Goal: Contribute content: Contribute content

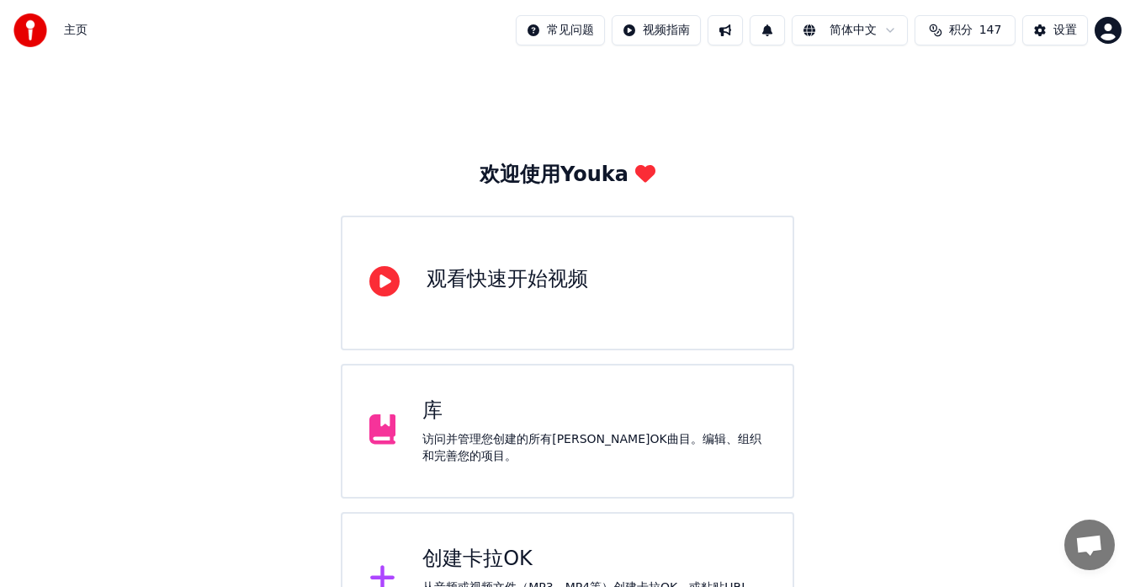
click at [605, 559] on div "创建卡拉OK" at bounding box center [593, 558] width 343 height 27
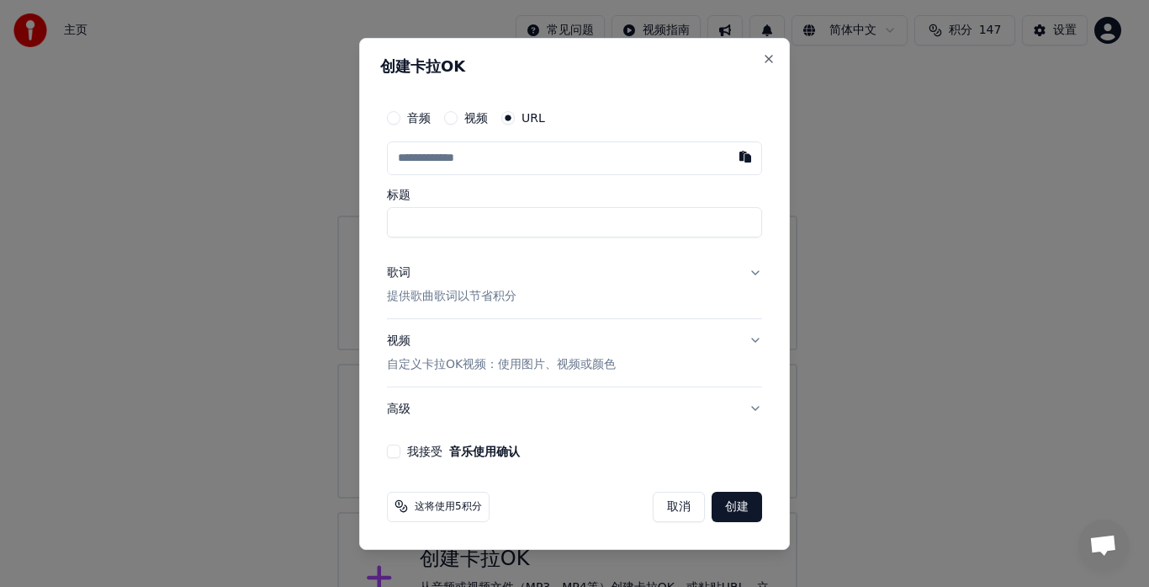
click at [465, 119] on label "视频" at bounding box center [477, 118] width 24 height 12
click at [458, 119] on button "视频" at bounding box center [450, 117] width 13 height 13
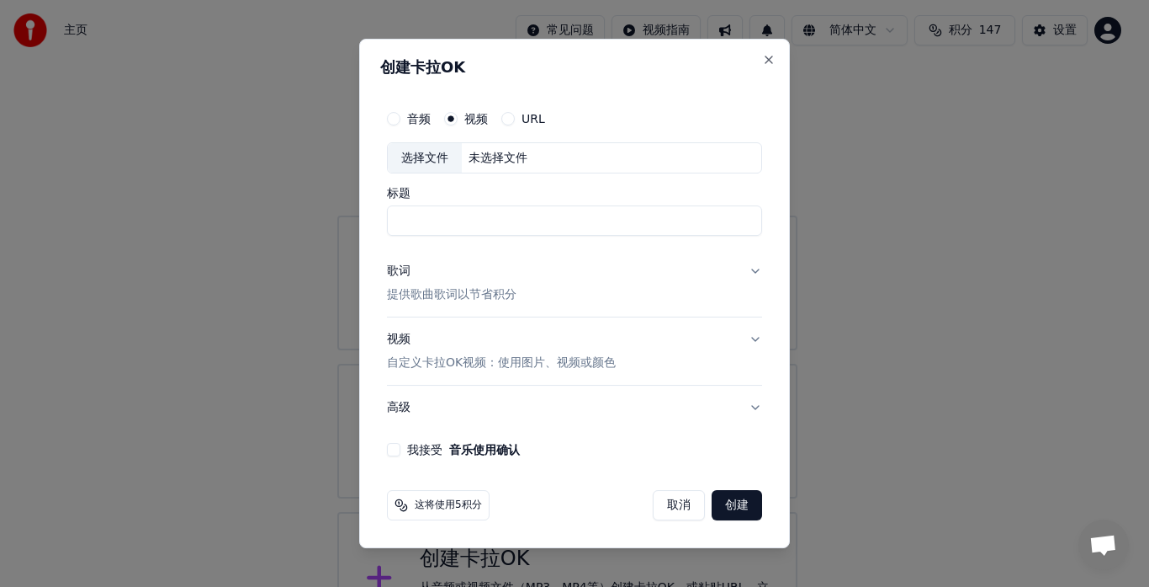
click at [427, 163] on div "选择文件" at bounding box center [425, 158] width 74 height 30
drag, startPoint x: 485, startPoint y: 221, endPoint x: 551, endPoint y: 215, distance: 66.8
click at [551, 215] on input "**********" at bounding box center [574, 221] width 375 height 30
drag, startPoint x: 436, startPoint y: 224, endPoint x: 364, endPoint y: 216, distance: 71.9
click at [366, 216] on div "创建[PERSON_NAME]OK 音频 视频 URL 选择文件 D:\My Documents\OneDrive\文档\教学\2025\[PERSON_NA…" at bounding box center [574, 294] width 431 height 510
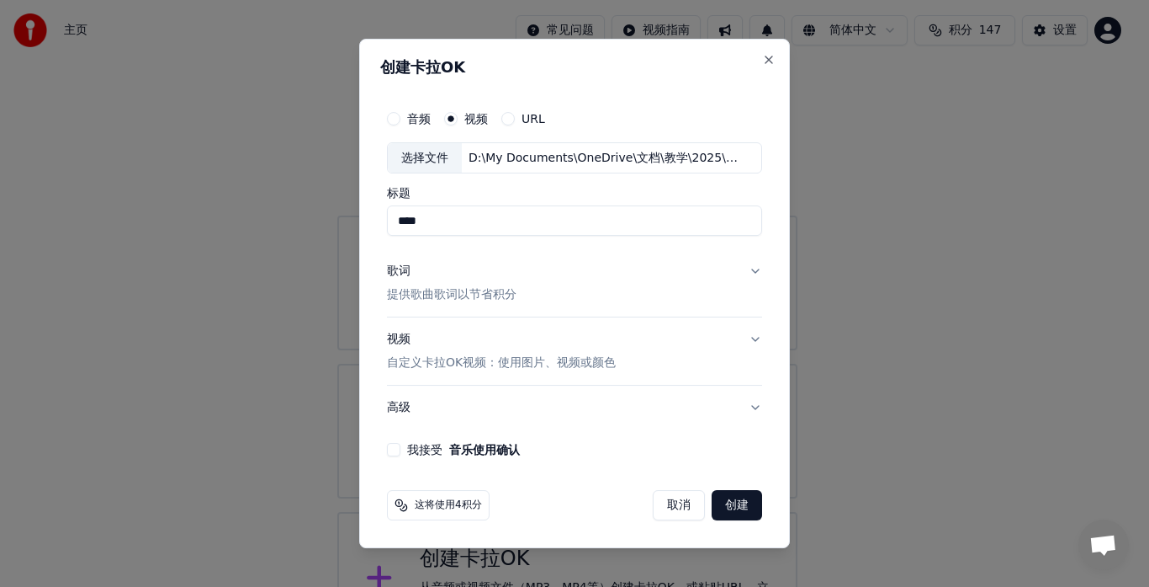
click at [495, 228] on input "****" at bounding box center [574, 221] width 375 height 30
paste input "****"
type input "********"
click at [439, 293] on p "提供歌曲歌词以节省积分" at bounding box center [452, 295] width 130 height 17
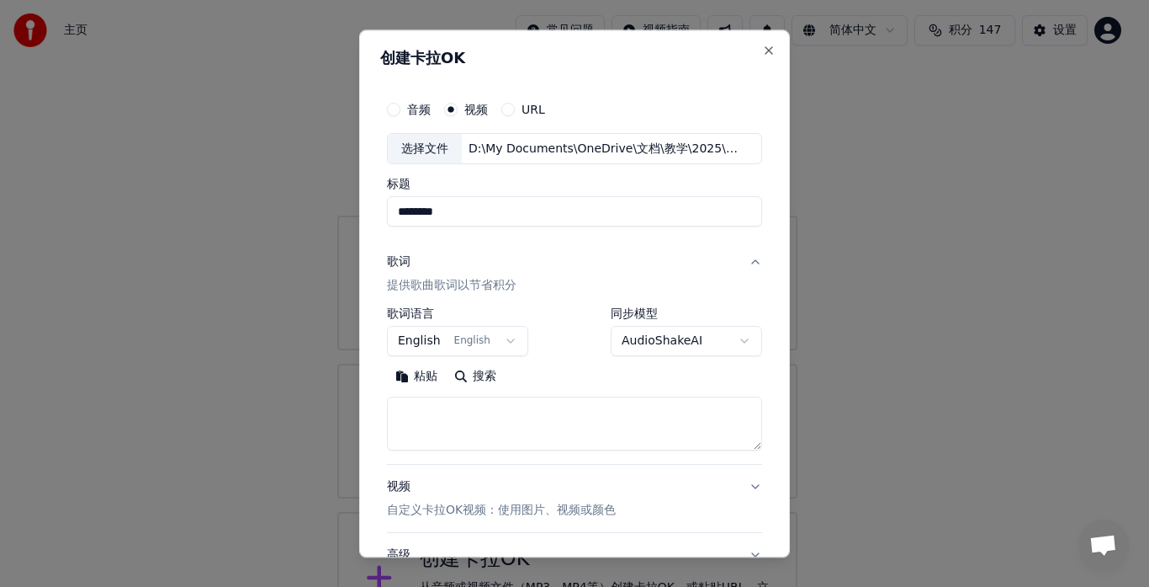
click at [438, 286] on p "提供歌曲歌词以节省积分" at bounding box center [452, 286] width 130 height 17
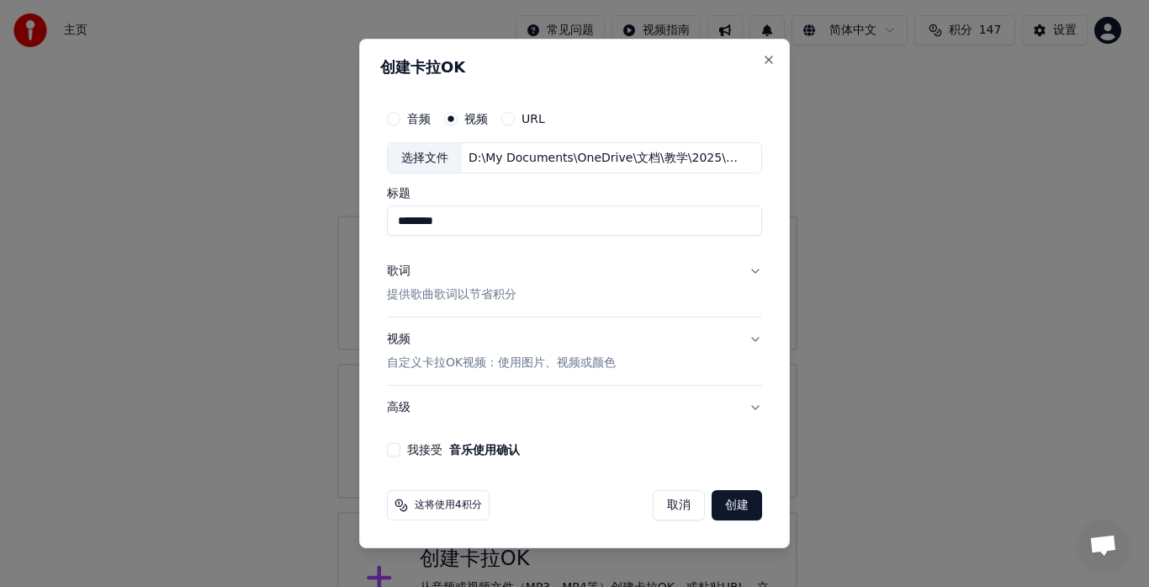
click at [438, 294] on p "提供歌曲歌词以节省积分" at bounding box center [452, 295] width 130 height 17
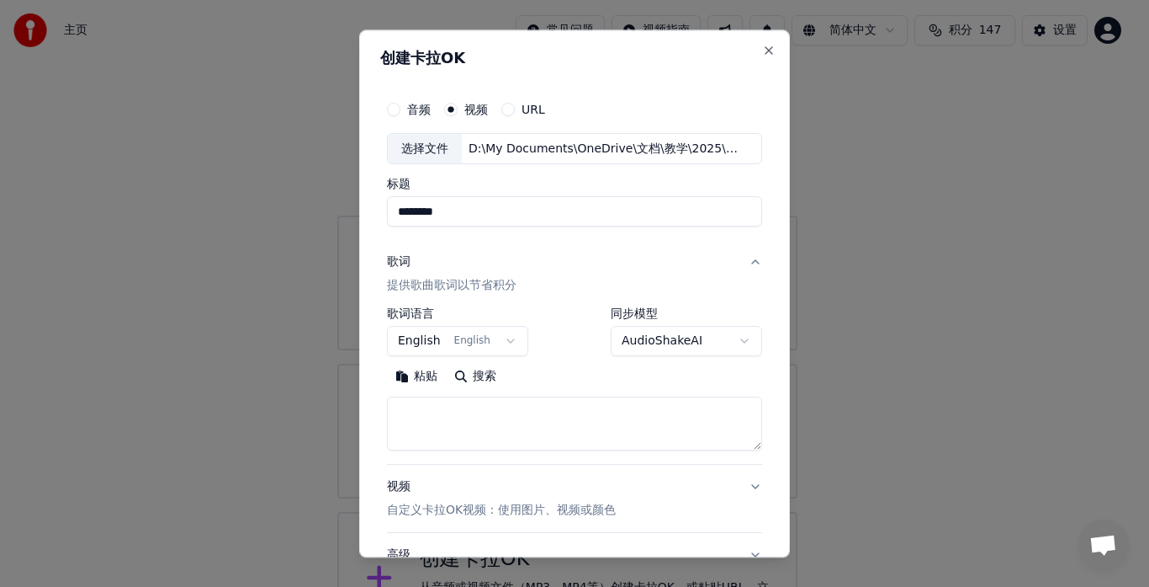
click at [508, 342] on button "English English" at bounding box center [457, 341] width 141 height 30
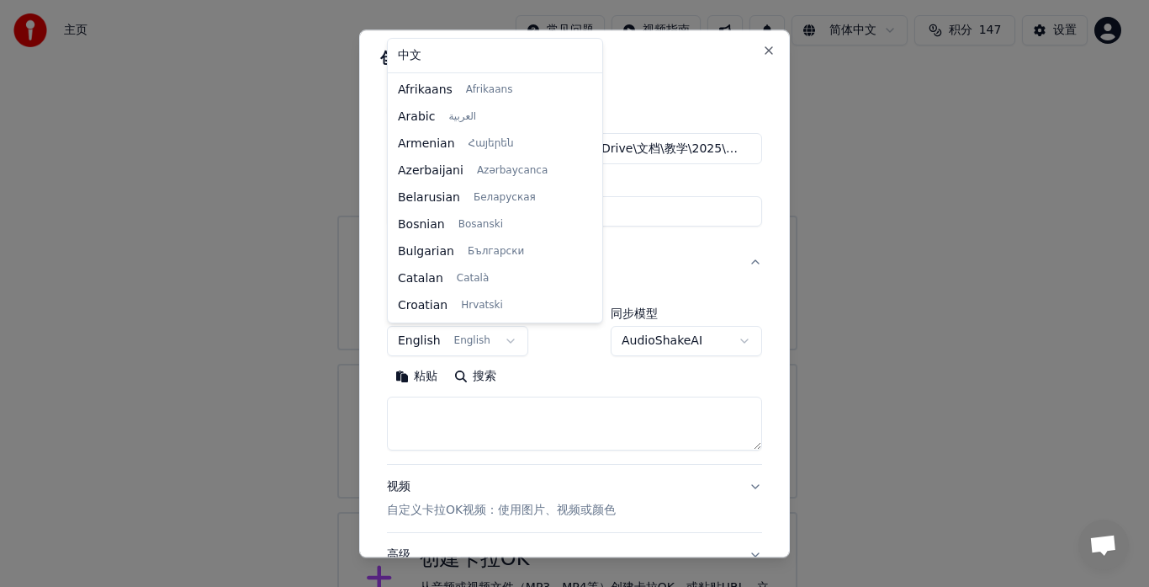
scroll to position [108, 0]
select select "**"
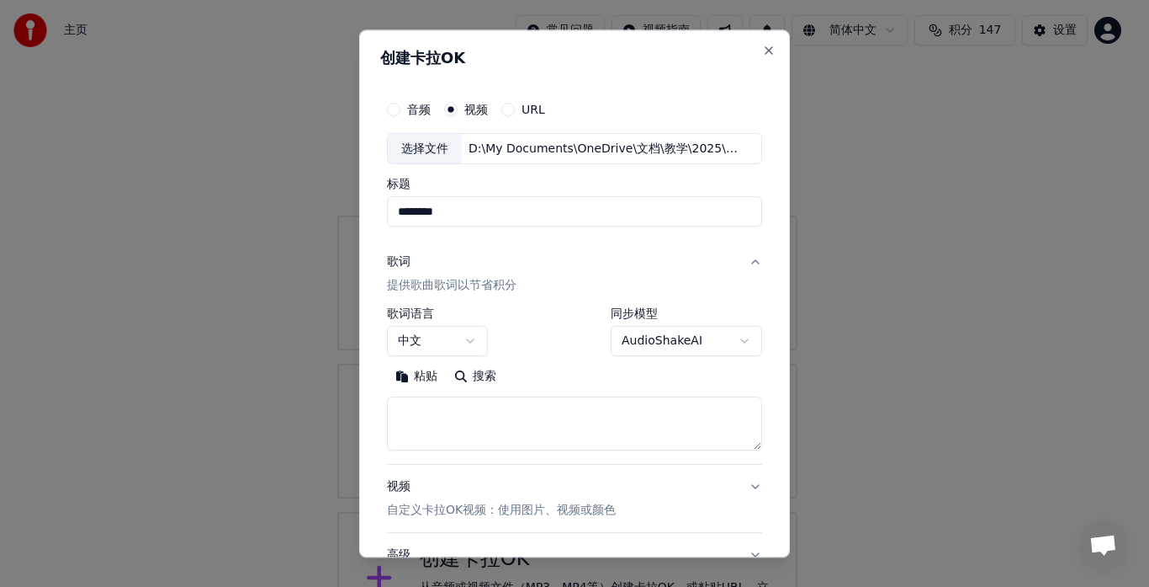
scroll to position [138, 0]
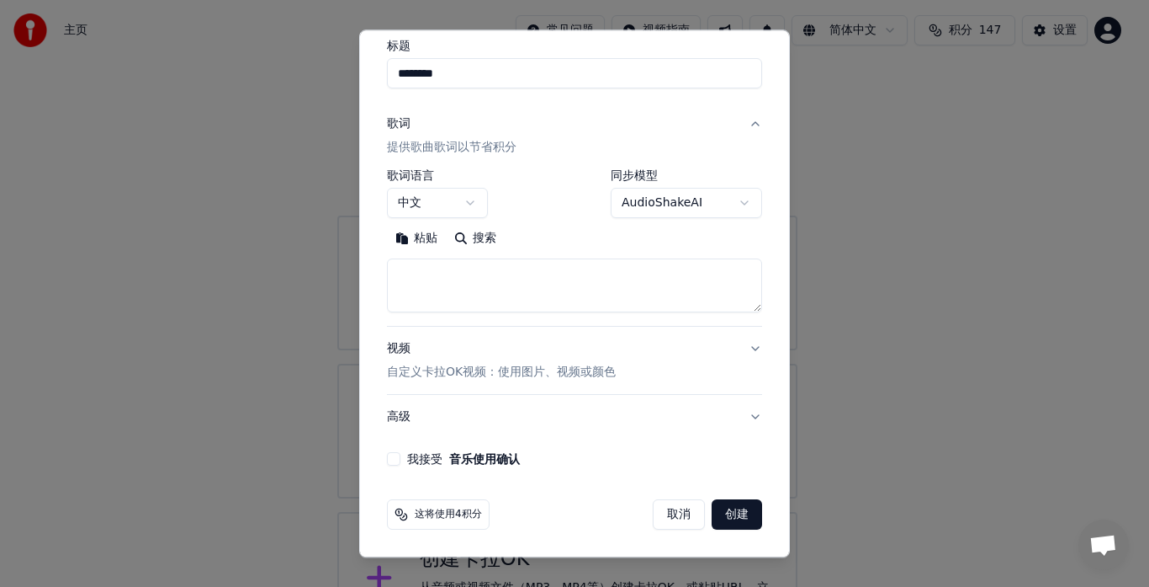
click at [396, 454] on button "我接受 音乐使用确认" at bounding box center [393, 459] width 13 height 13
click at [411, 237] on button "粘贴" at bounding box center [416, 239] width 59 height 27
type textarea "**********"
click at [722, 511] on button "创建" at bounding box center [737, 515] width 50 height 30
select select "**"
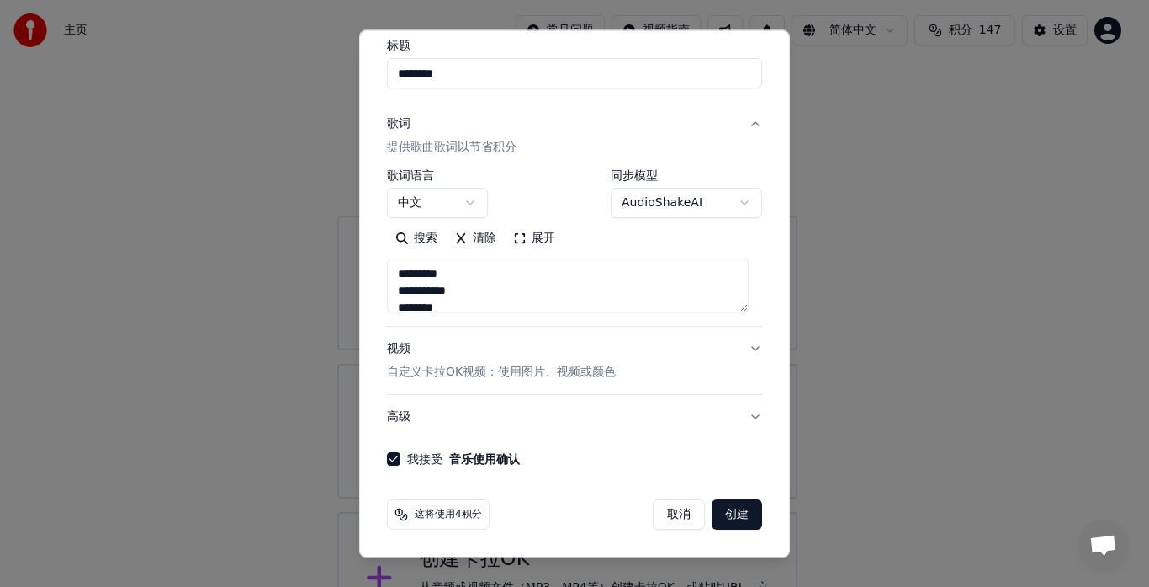
type textarea "**********"
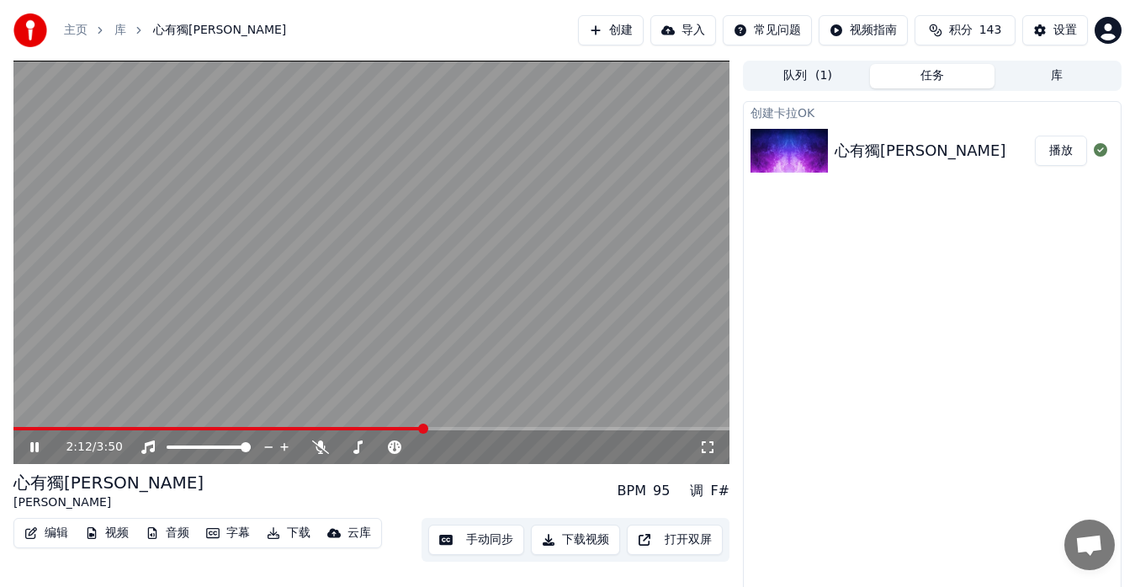
click at [39, 443] on icon at bounding box center [34, 447] width 8 height 10
click at [56, 529] on button "编辑" at bounding box center [46, 533] width 57 height 24
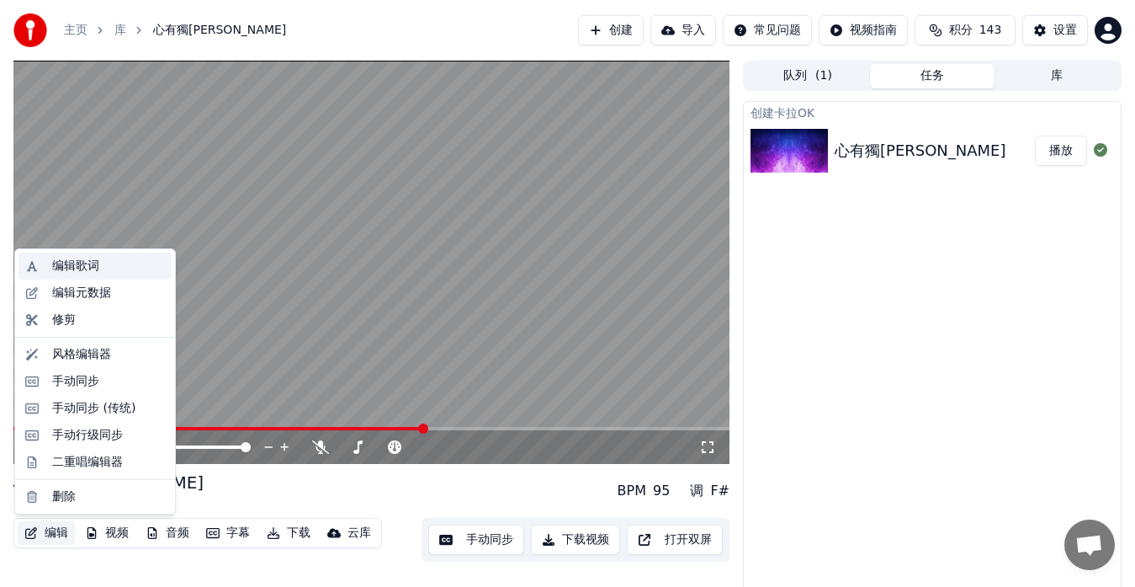
click at [59, 269] on div "编辑歌词" at bounding box center [75, 265] width 47 height 17
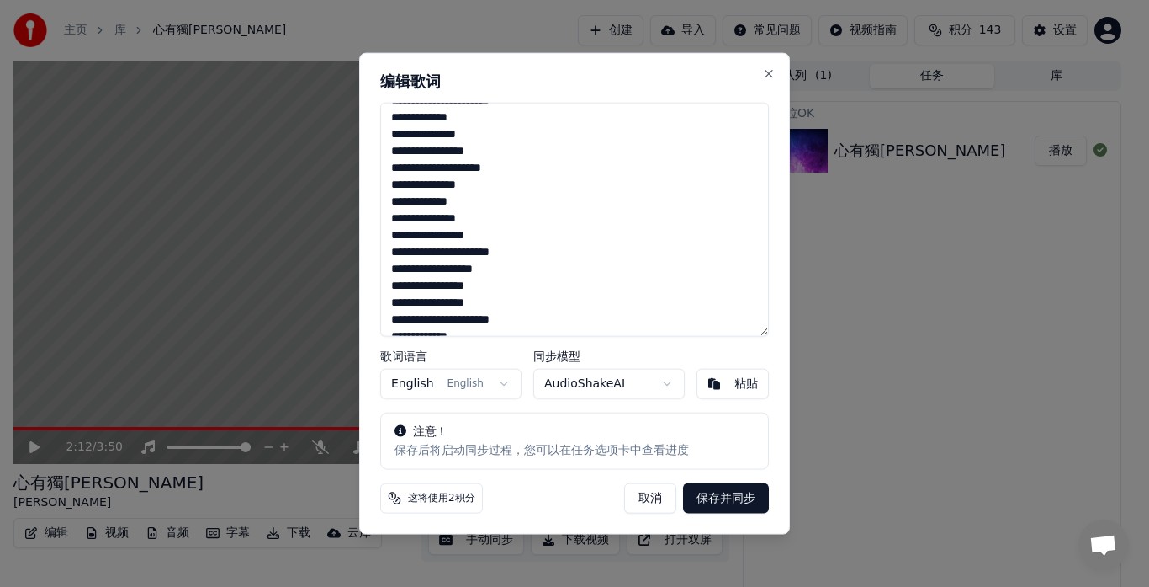
scroll to position [168, 0]
click at [444, 287] on textarea "**********" at bounding box center [574, 219] width 389 height 235
click at [579, 284] on textarea "**********" at bounding box center [574, 219] width 389 height 235
type textarea "**********"
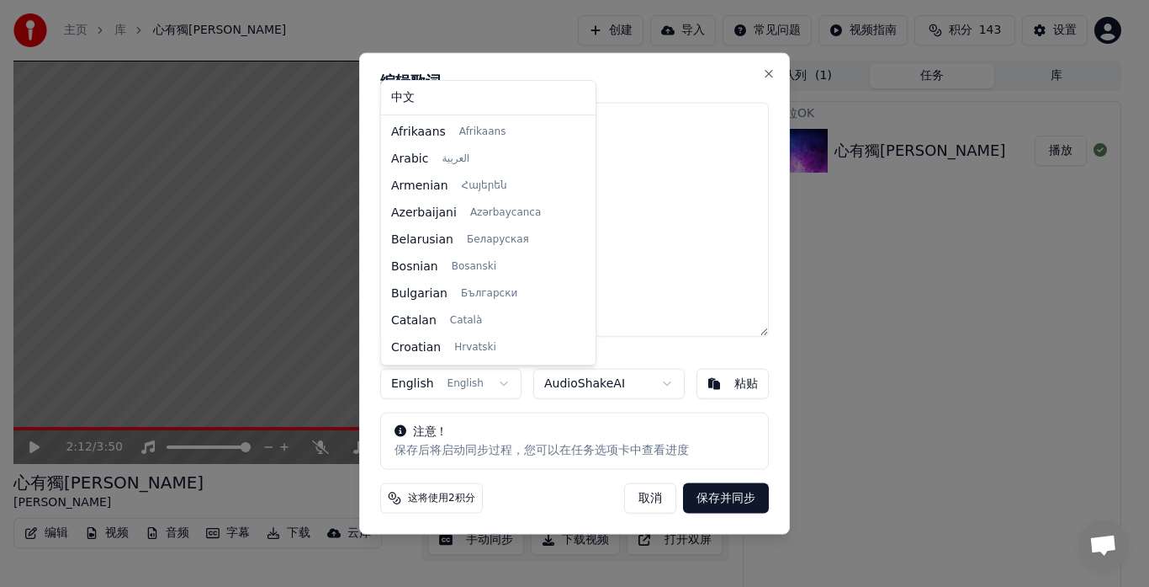
click at [495, 383] on body "**********" at bounding box center [567, 293] width 1135 height 587
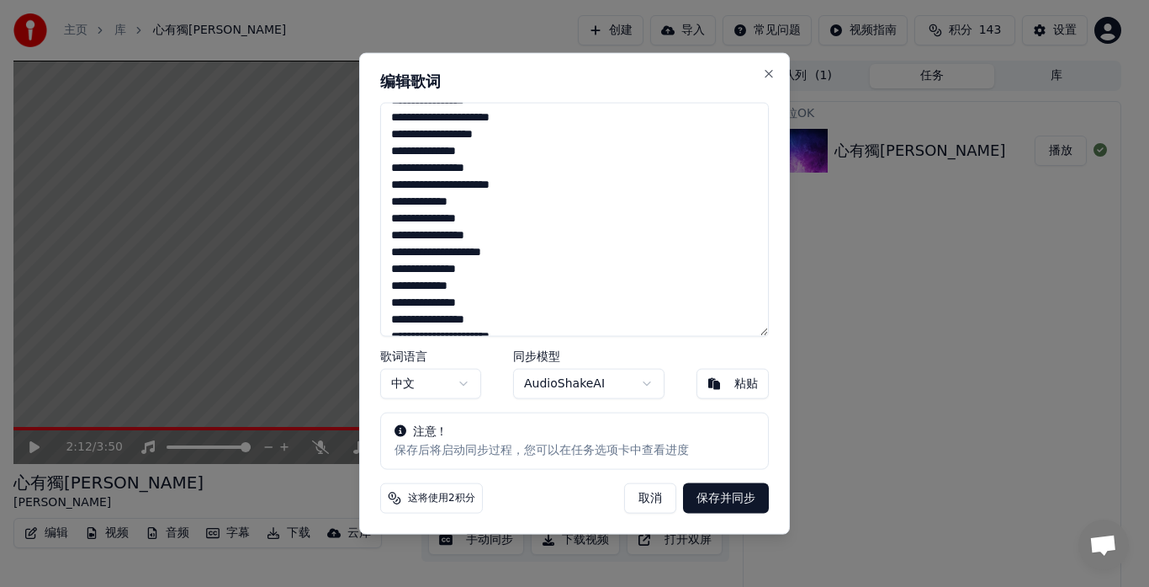
click at [738, 501] on button "保存并同步" at bounding box center [726, 498] width 86 height 30
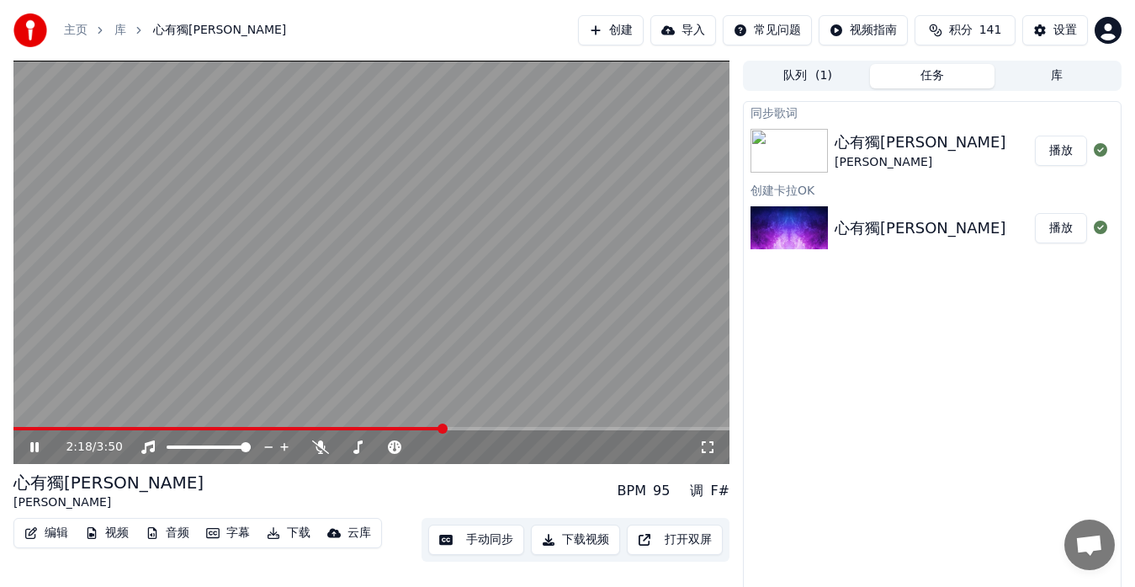
click at [387, 429] on span at bounding box center [228, 428] width 431 height 3
click at [415, 429] on span at bounding box center [371, 428] width 716 height 3
click at [447, 427] on span at bounding box center [371, 428] width 716 height 3
click at [40, 444] on icon at bounding box center [46, 446] width 39 height 13
click at [533, 427] on span at bounding box center [279, 428] width 532 height 3
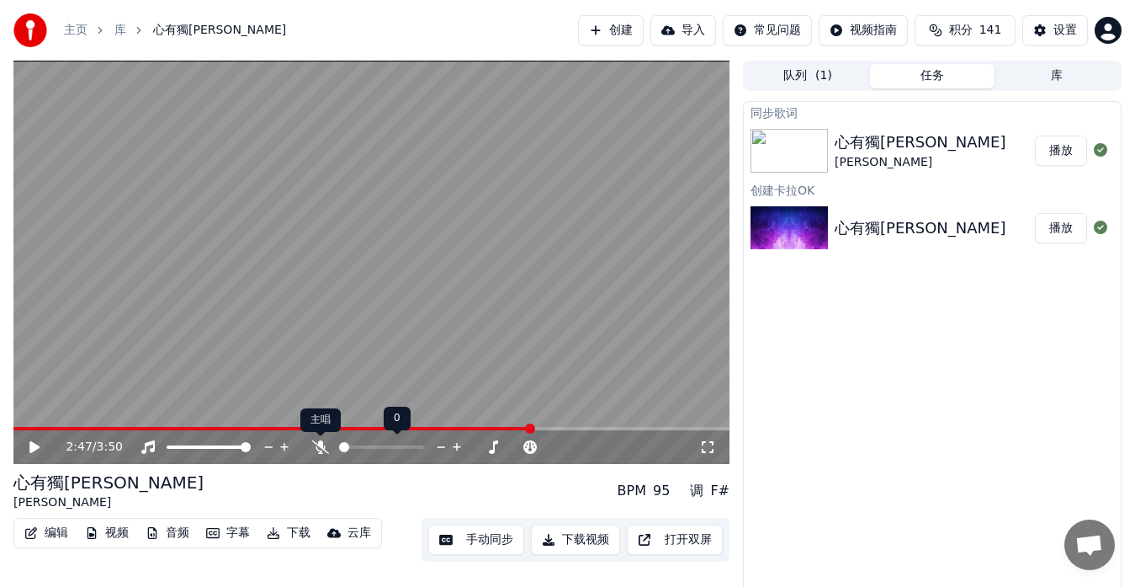
click at [321, 443] on icon at bounding box center [320, 446] width 17 height 13
click at [508, 427] on span at bounding box center [272, 428] width 519 height 3
click at [393, 309] on video at bounding box center [371, 262] width 716 height 403
click at [36, 449] on icon at bounding box center [34, 447] width 8 height 10
click at [532, 427] on span at bounding box center [280, 428] width 534 height 3
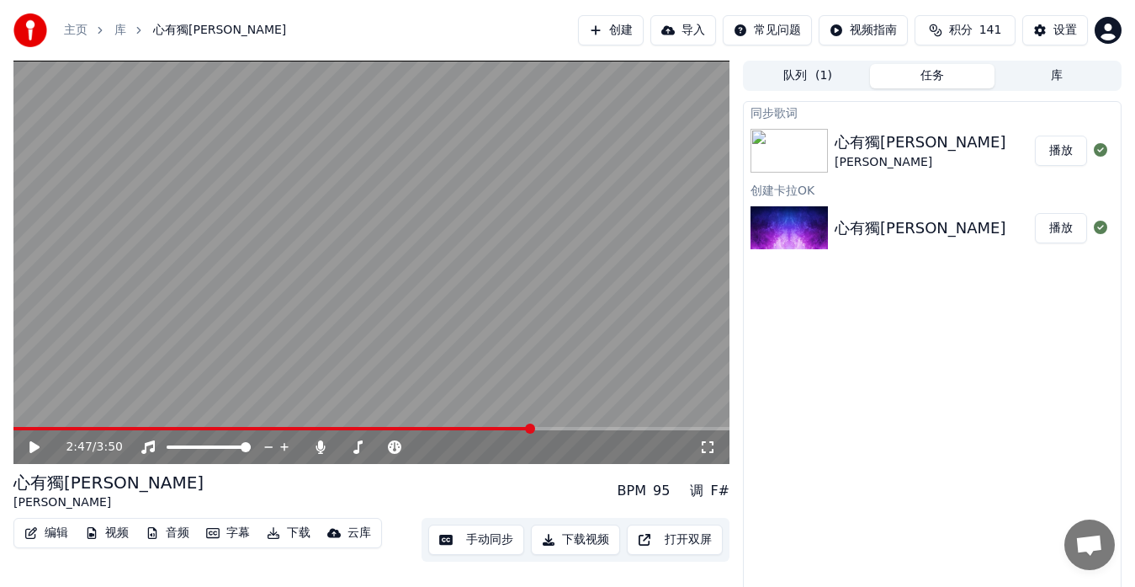
click at [34, 448] on icon at bounding box center [34, 447] width 10 height 12
click at [55, 530] on button "编辑" at bounding box center [46, 533] width 57 height 24
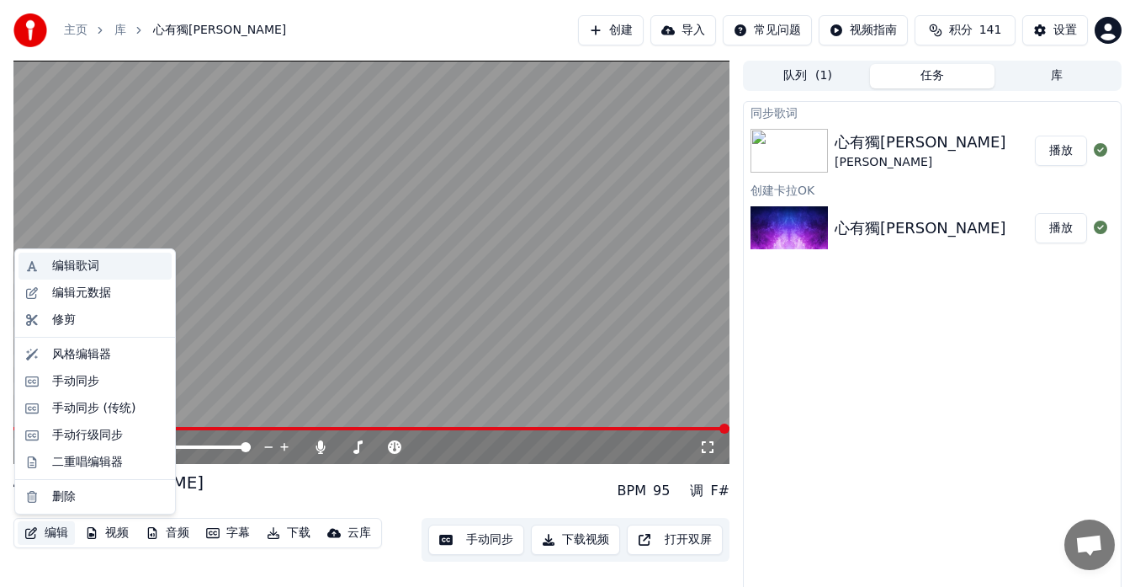
click at [70, 268] on div "编辑歌词" at bounding box center [75, 265] width 47 height 17
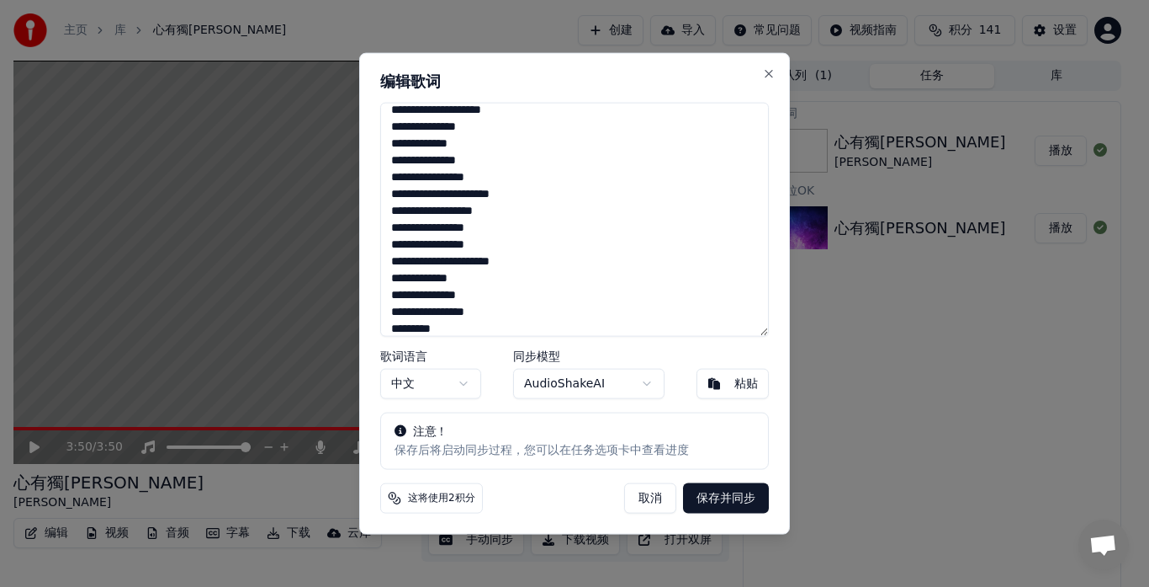
scroll to position [337, 0]
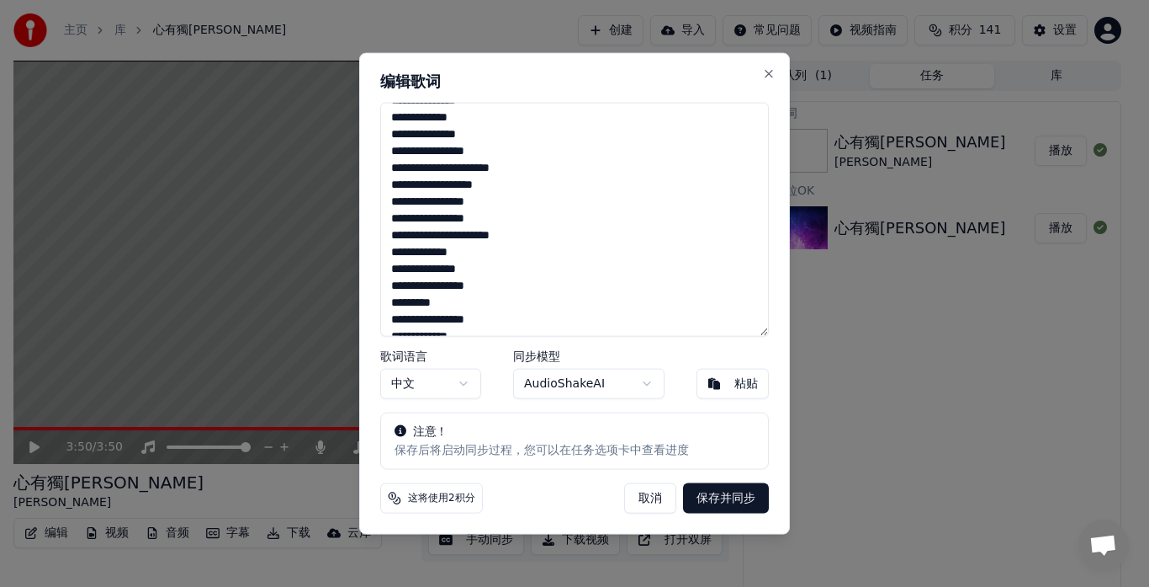
click at [504, 236] on textarea "**********" at bounding box center [574, 219] width 389 height 235
drag, startPoint x: 454, startPoint y: 285, endPoint x: 463, endPoint y: 284, distance: 9.4
click at [463, 284] on textarea "**********" at bounding box center [574, 219] width 389 height 235
drag, startPoint x: 417, startPoint y: 302, endPoint x: 391, endPoint y: 302, distance: 26.1
click at [391, 302] on textarea "**********" at bounding box center [574, 219] width 389 height 235
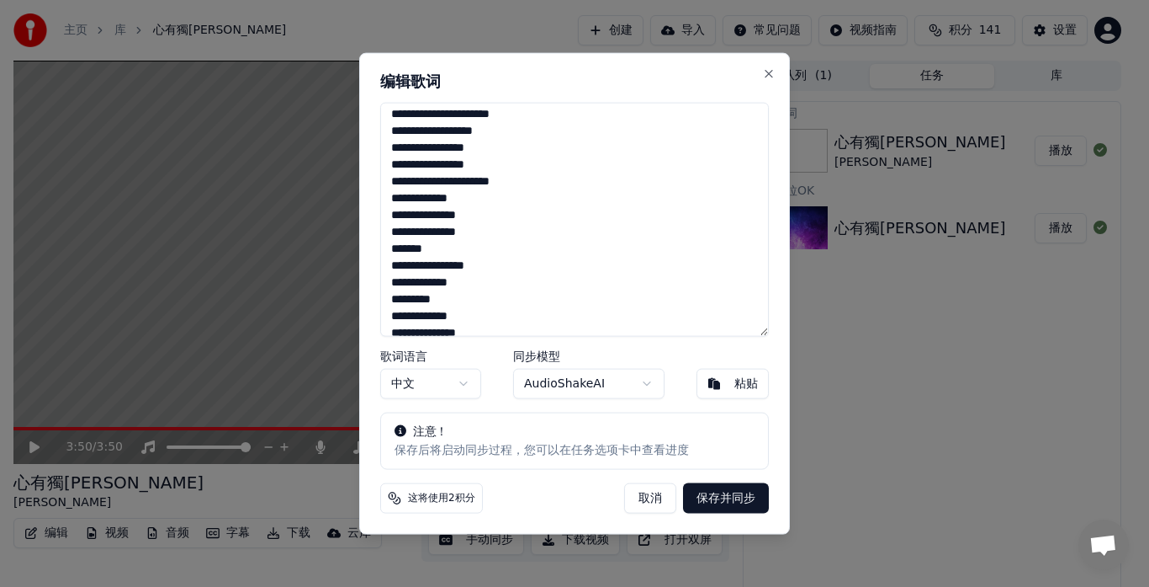
scroll to position [419, 0]
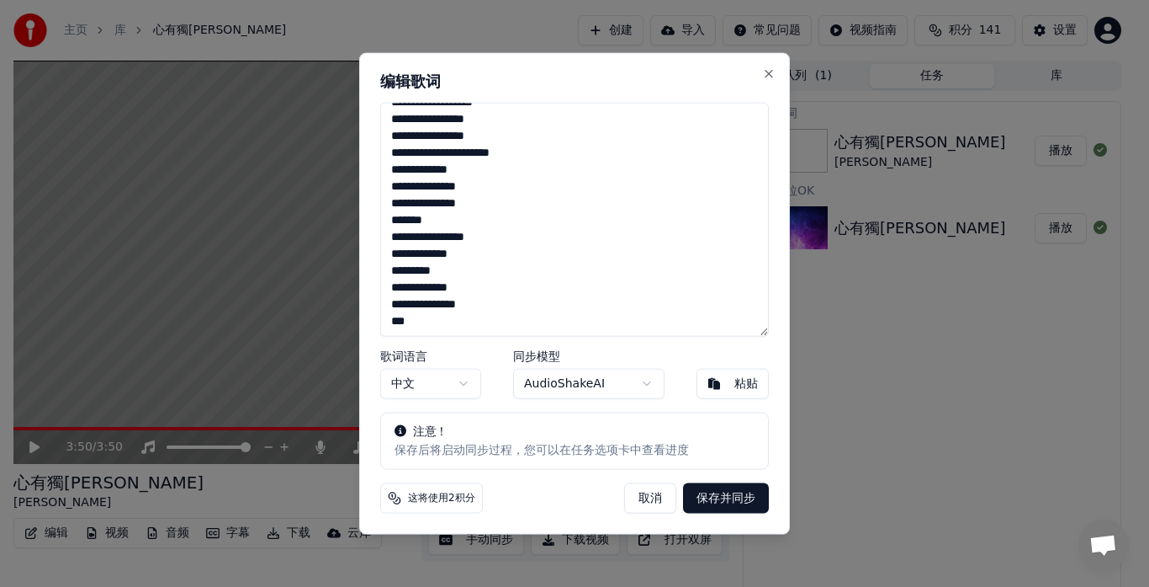
drag, startPoint x: 428, startPoint y: 324, endPoint x: 373, endPoint y: 319, distance: 55.8
click at [373, 319] on div "**********" at bounding box center [574, 293] width 431 height 482
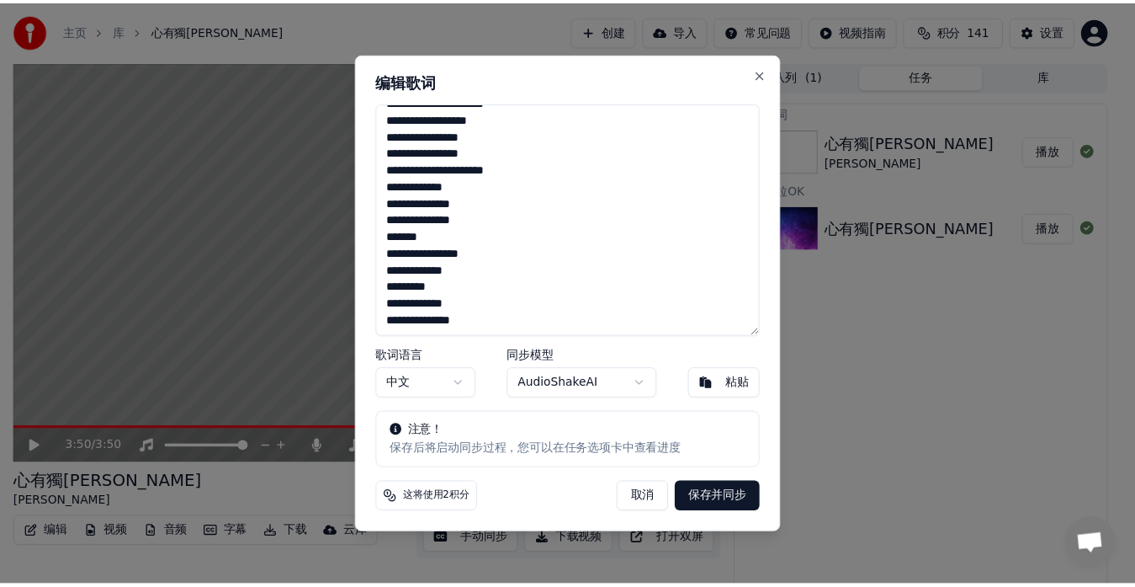
scroll to position [402, 0]
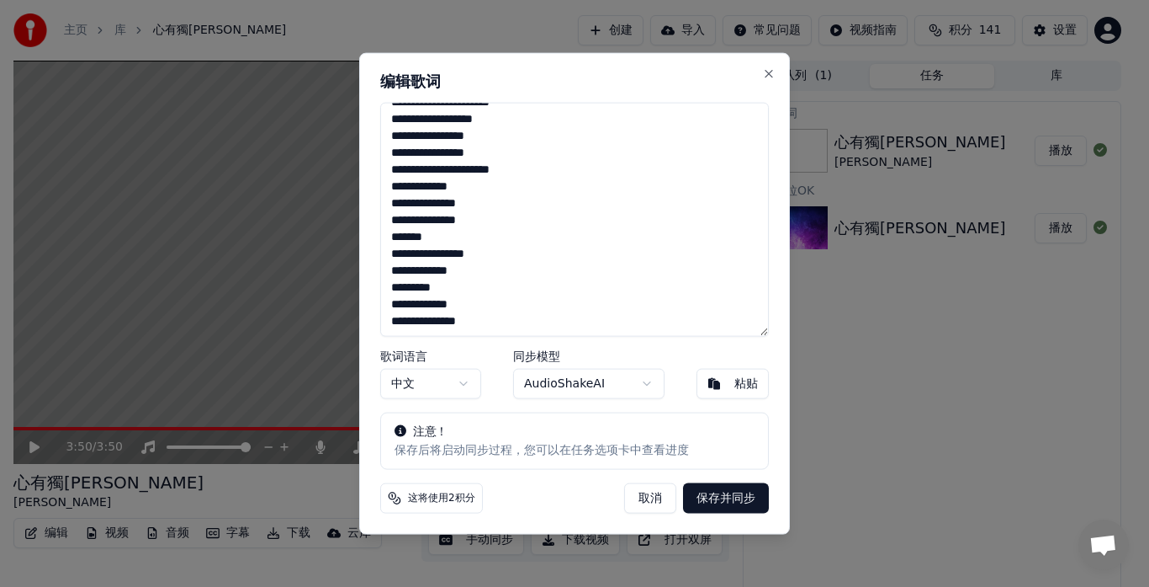
type textarea "**********"
click at [730, 499] on button "保存并同步" at bounding box center [726, 498] width 86 height 30
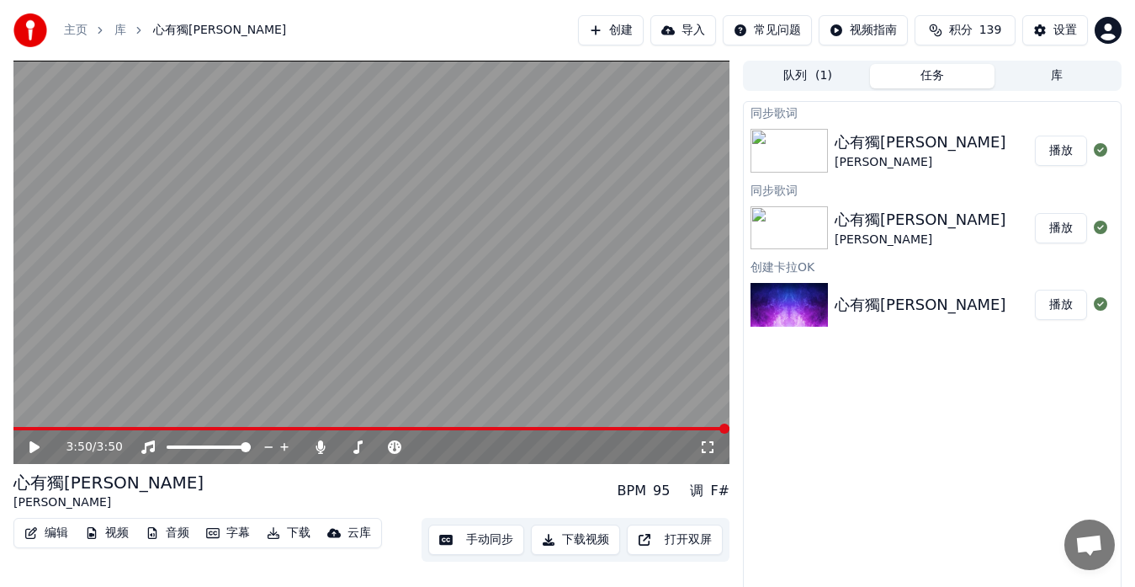
click at [468, 427] on span at bounding box center [371, 428] width 716 height 3
click at [321, 447] on icon at bounding box center [320, 446] width 9 height 13
click at [321, 447] on icon at bounding box center [320, 446] width 17 height 13
click at [1056, 153] on button "播放" at bounding box center [1061, 150] width 52 height 30
click at [361, 427] on span at bounding box center [371, 428] width 716 height 3
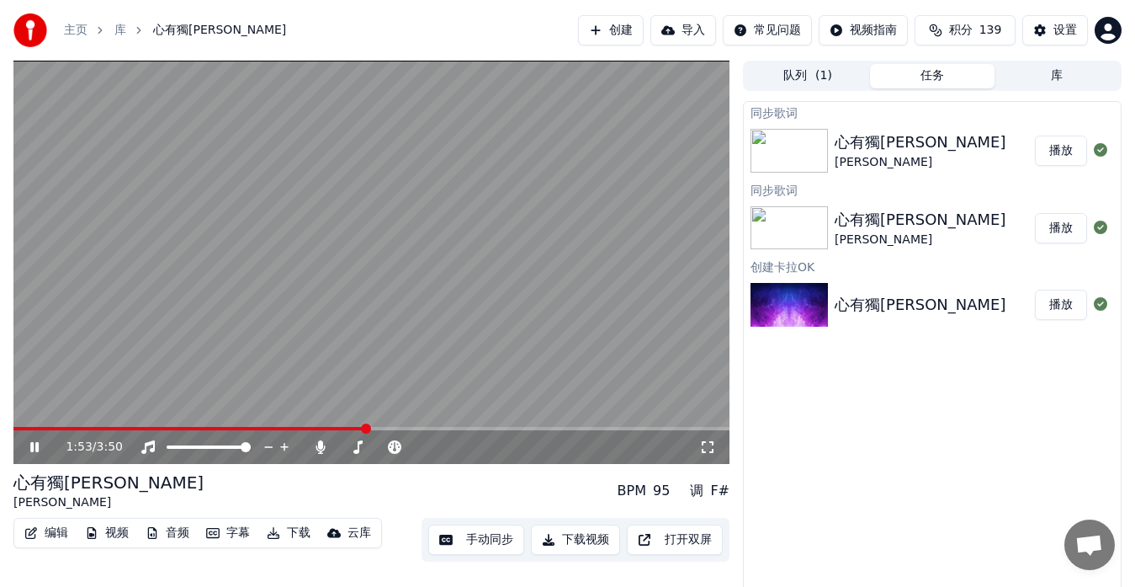
click at [433, 427] on span at bounding box center [371, 428] width 716 height 3
click at [456, 427] on span at bounding box center [371, 428] width 716 height 3
click at [490, 427] on span at bounding box center [371, 428] width 716 height 3
click at [501, 427] on span at bounding box center [371, 428] width 716 height 3
click at [321, 447] on icon at bounding box center [320, 446] width 9 height 13
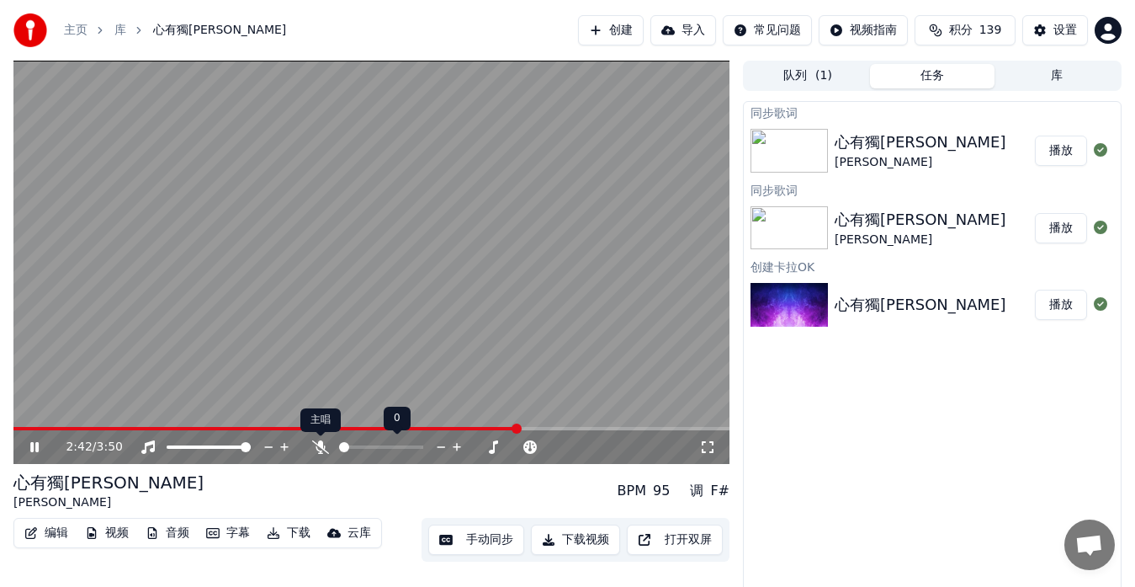
click at [318, 448] on icon at bounding box center [320, 446] width 17 height 13
click at [485, 539] on button "手动同步" at bounding box center [476, 539] width 96 height 30
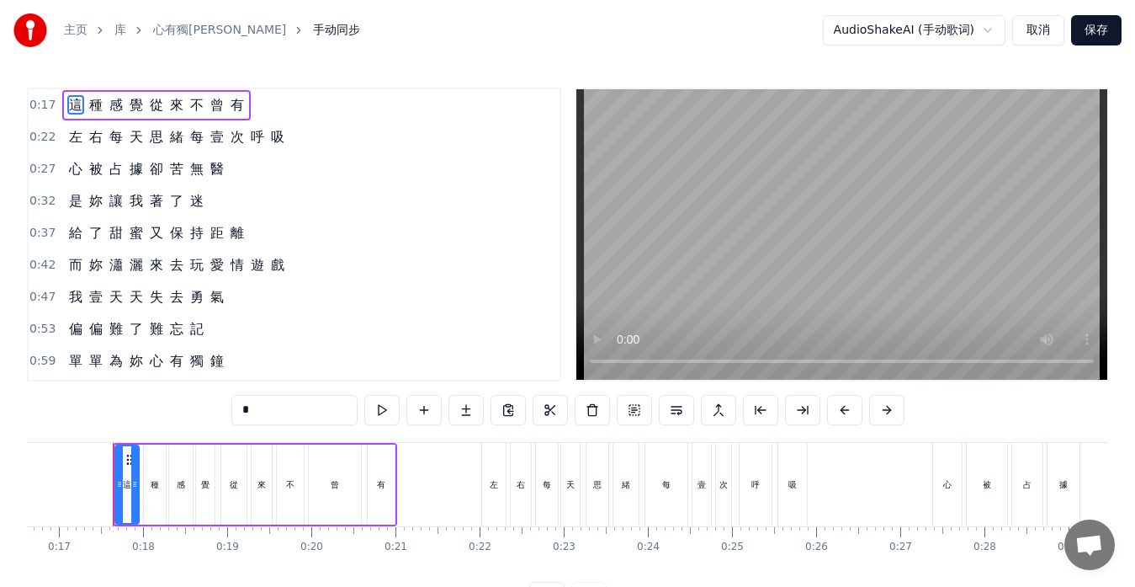
scroll to position [0, 1399]
click at [211, 139] on span "壹" at bounding box center [217, 136] width 17 height 19
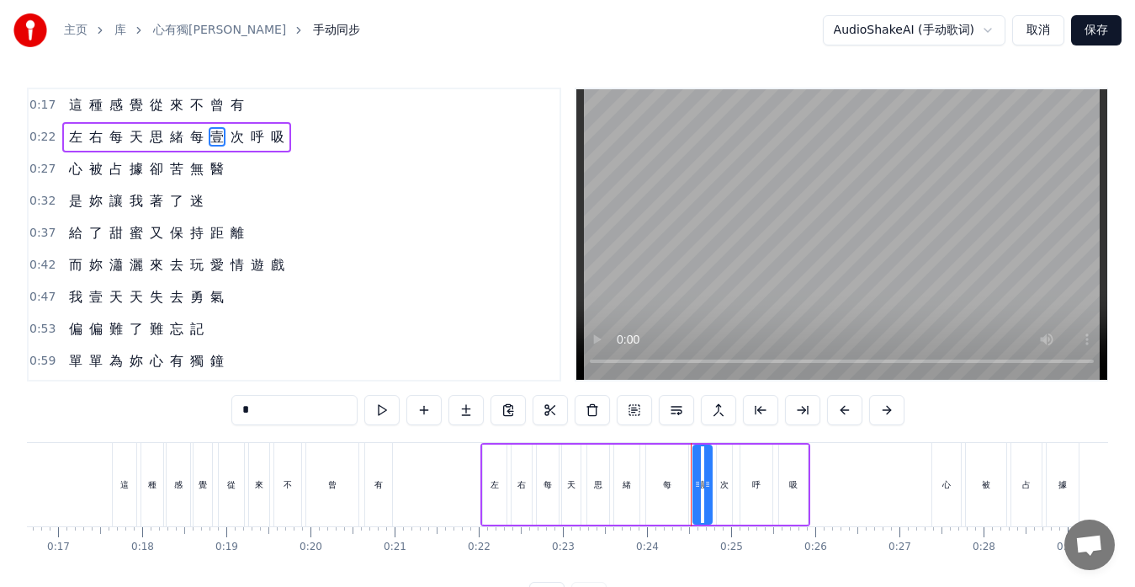
drag, startPoint x: 274, startPoint y: 413, endPoint x: 198, endPoint y: 413, distance: 76.6
click at [198, 413] on div "0:17 這 種 感 覺 從 來 不 曾 有 0:22 左 右 每 天 思 緒 每 壹 次 呼 吸 0:27 心 被 占 據 卻 苦 無 醫 0:32 是 妳…" at bounding box center [567, 350] width 1081 height 524
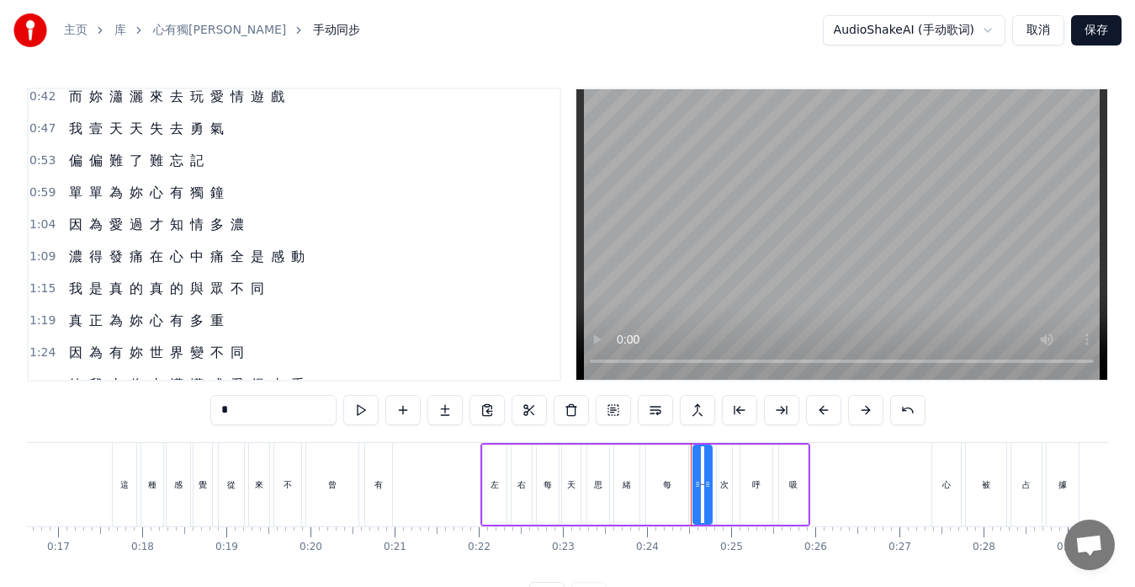
scroll to position [252, 0]
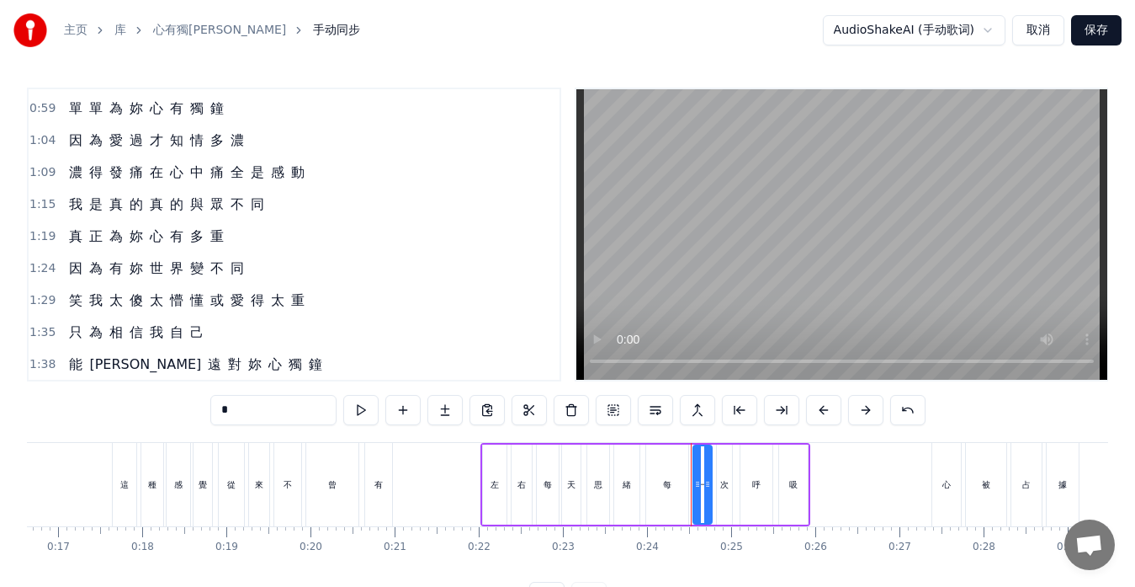
click at [192, 242] on span "多" at bounding box center [196, 235] width 17 height 19
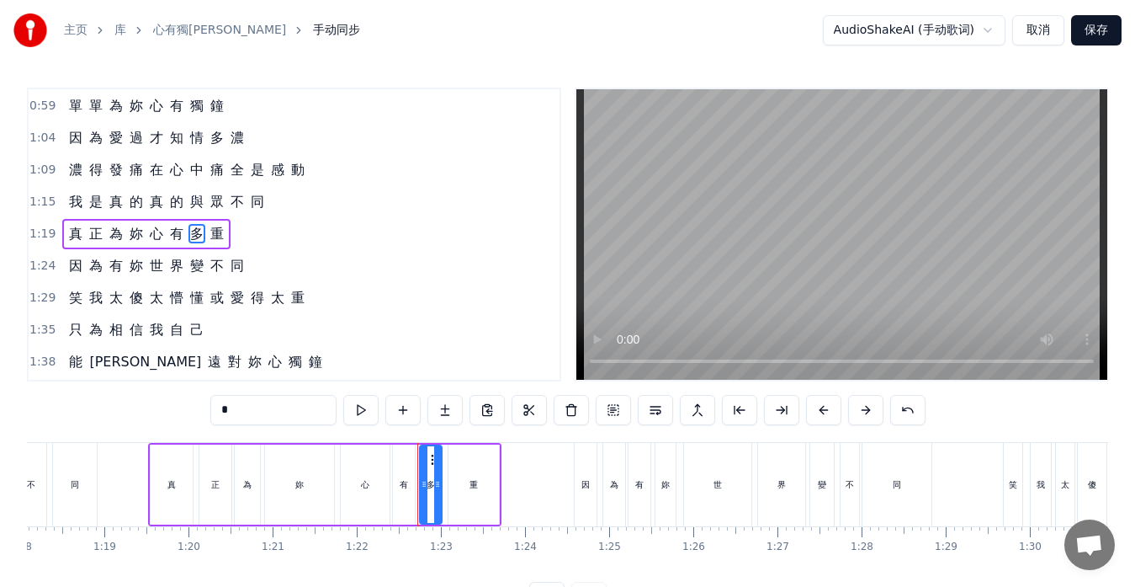
scroll to position [0, 6876]
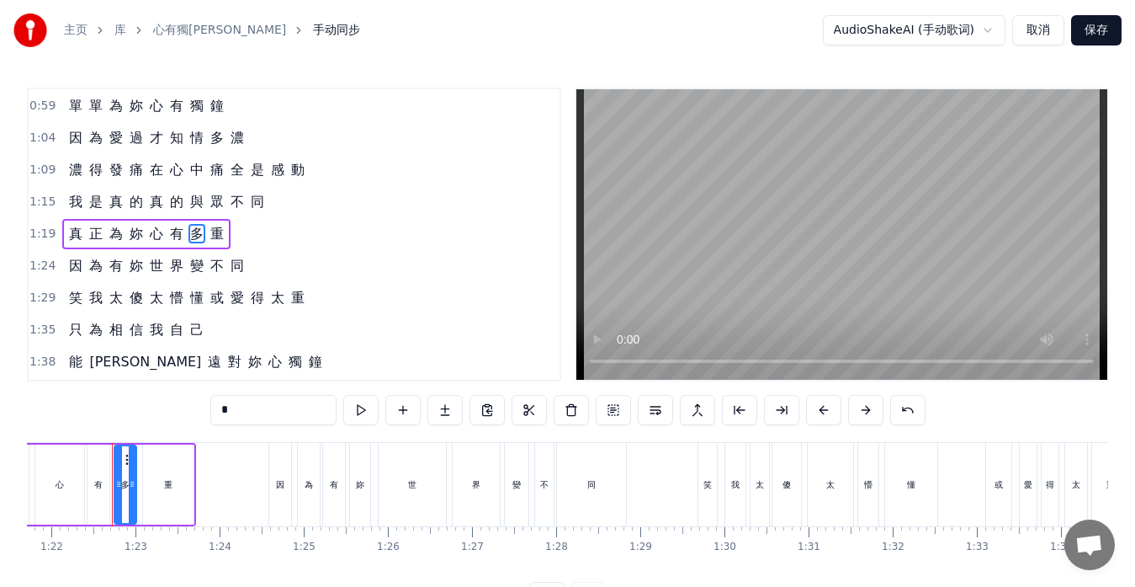
drag, startPoint x: 238, startPoint y: 411, endPoint x: 195, endPoint y: 409, distance: 43.0
click at [195, 409] on div "0:17 這 種 感 覺 從 來 不 曾 有 0:22 左 右 每 天 思 緒 每 一 次 呼 吸 0:27 心 被 占 據 卻 苦 無 醫 0:32 是 妳…" at bounding box center [567, 350] width 1081 height 524
click at [210, 236] on span "重" at bounding box center [217, 233] width 17 height 19
drag, startPoint x: 240, startPoint y: 409, endPoint x: 185, endPoint y: 409, distance: 54.7
click at [185, 409] on div "0:17 這 種 感 覺 從 來 不 曾 有 0:22 左 右 每 天 思 緒 每 一 次 呼 吸 0:27 心 被 占 據 卻 苦 無 醫 0:32 是 妳…" at bounding box center [567, 350] width 1081 height 524
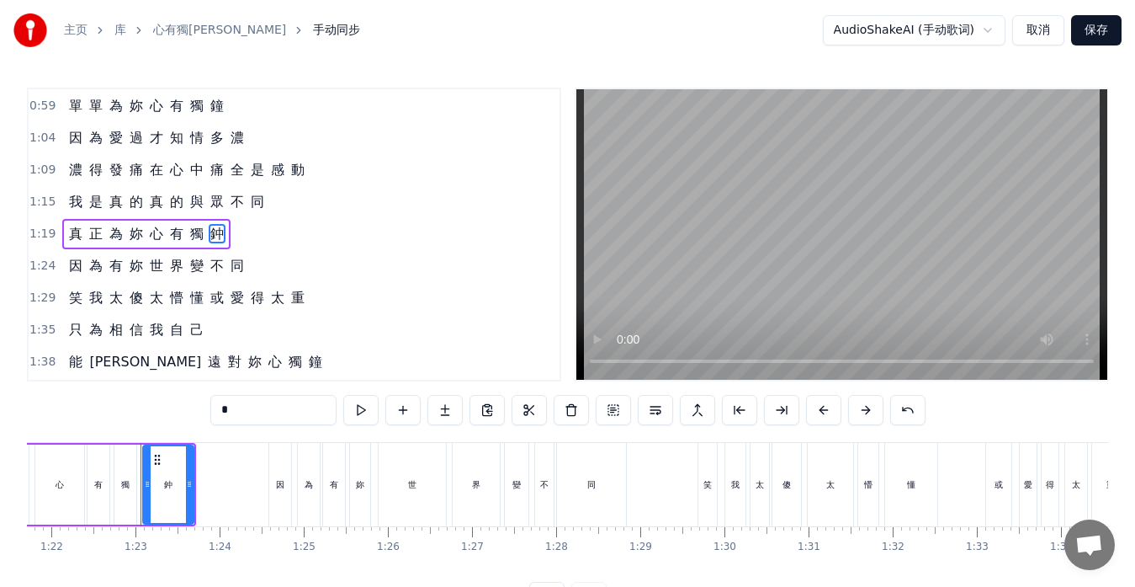
type input "*"
click at [418, 307] on div "1:29 笑 我 太 傻 太 懵 懂 或 愛 得 太 重" at bounding box center [294, 298] width 531 height 32
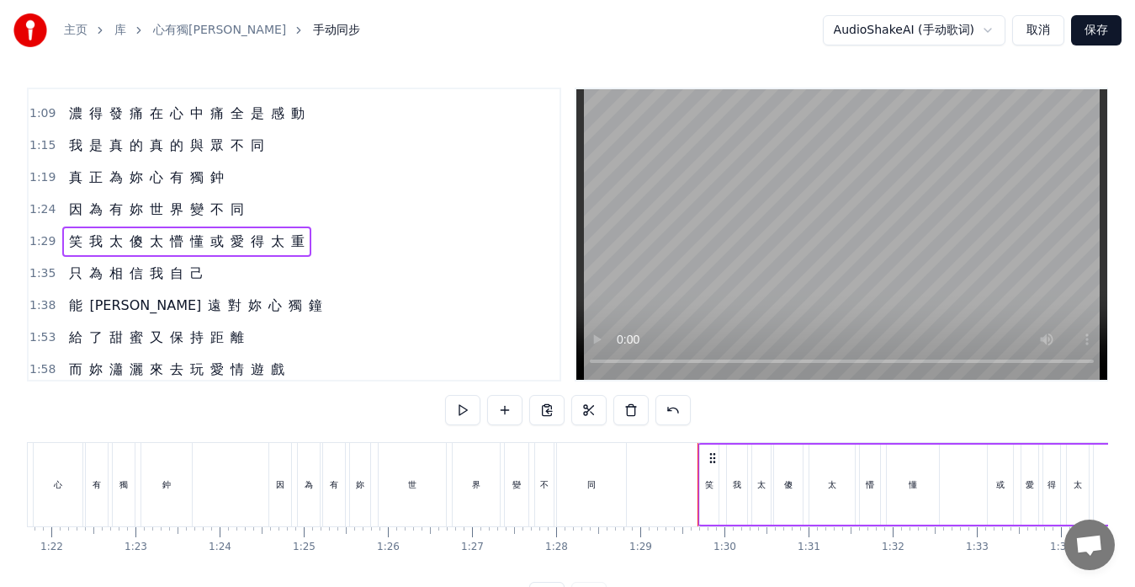
scroll to position [339, 0]
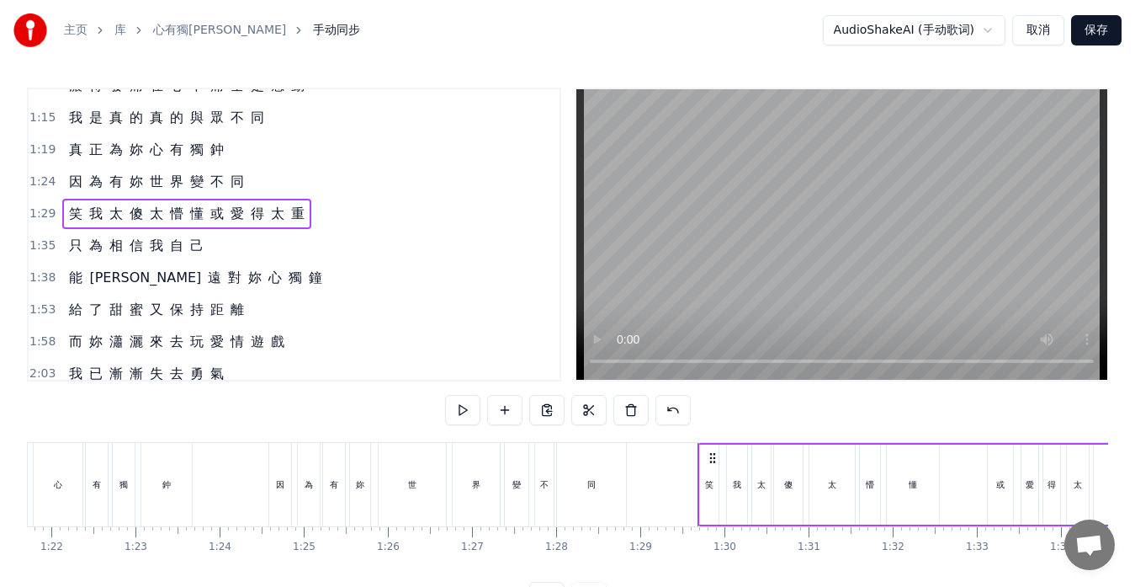
click at [211, 151] on span "鈡" at bounding box center [217, 149] width 17 height 19
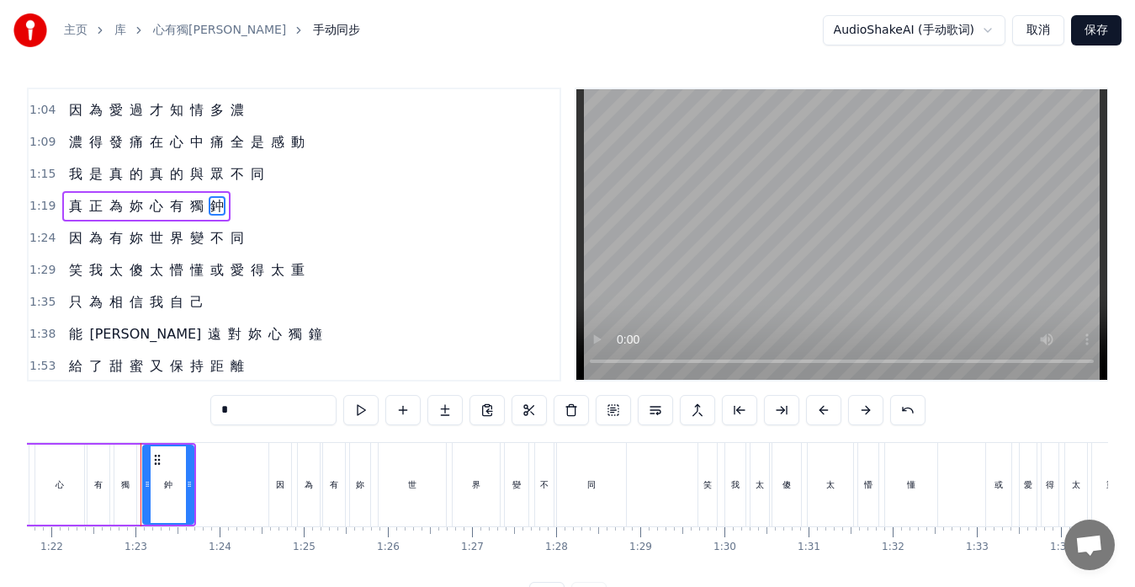
scroll to position [255, 0]
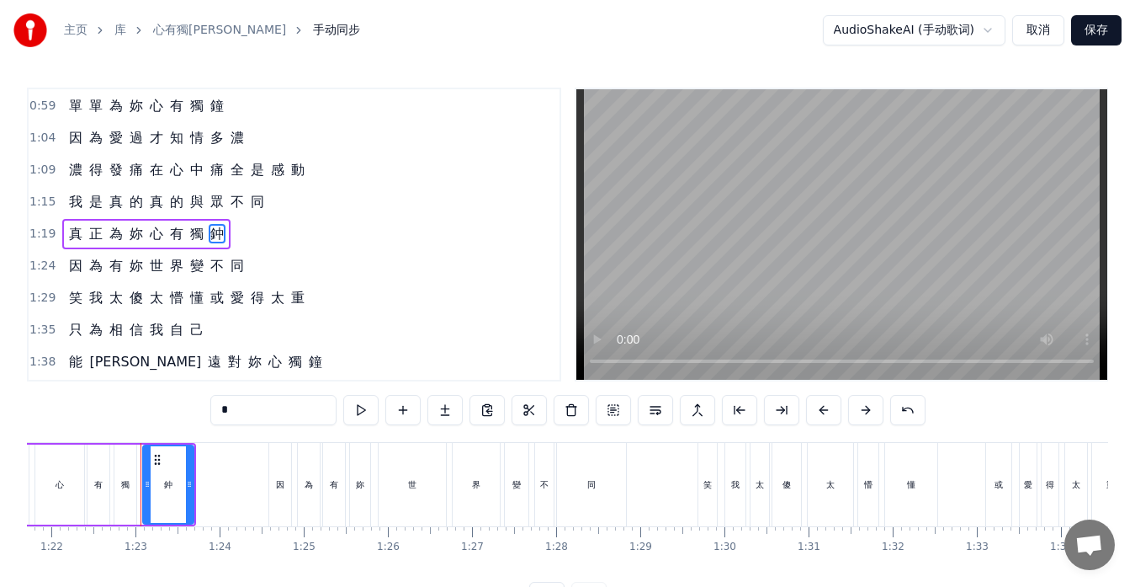
drag, startPoint x: 241, startPoint y: 411, endPoint x: 194, endPoint y: 411, distance: 46.3
click at [194, 411] on div "0:17 這 種 感 覺 從 來 不 曾 有 0:22 左 右 每 天 思 緒 每 一 次 呼 吸 0:27 心 被 占 據 卻 苦 無 醫 0:32 是 妳…" at bounding box center [567, 350] width 1081 height 524
type input "*"
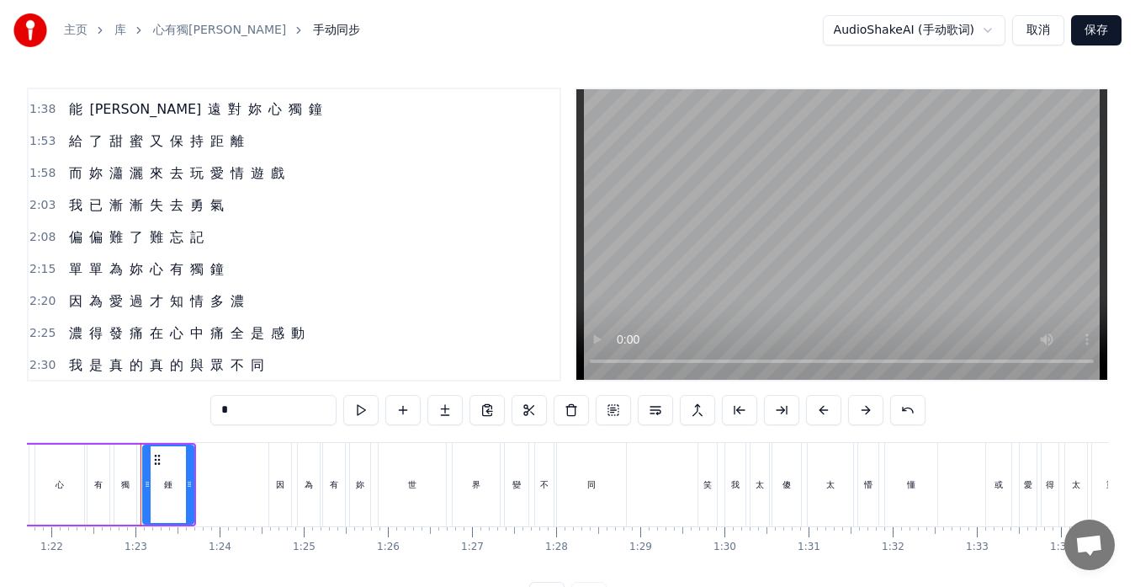
scroll to position [592, 0]
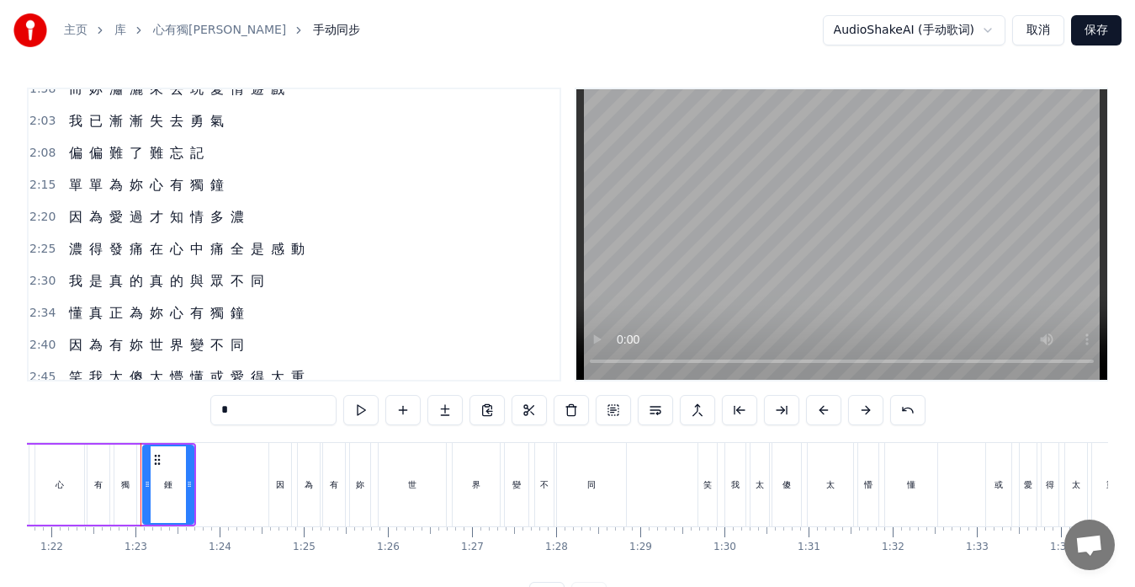
click at [71, 318] on span "懂" at bounding box center [75, 312] width 17 height 19
type input "*"
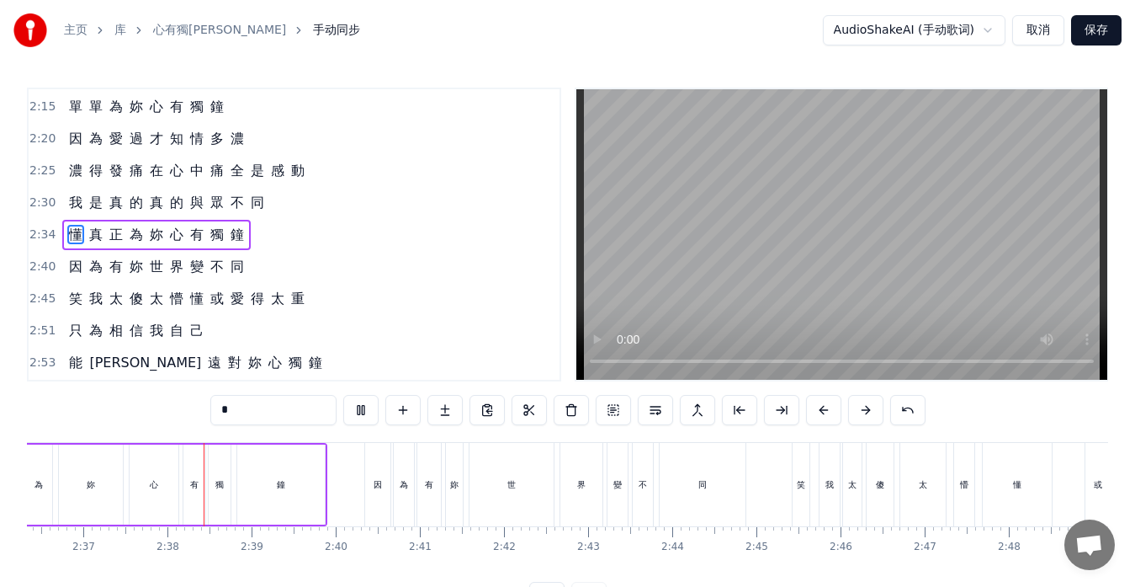
scroll to position [0, 13203]
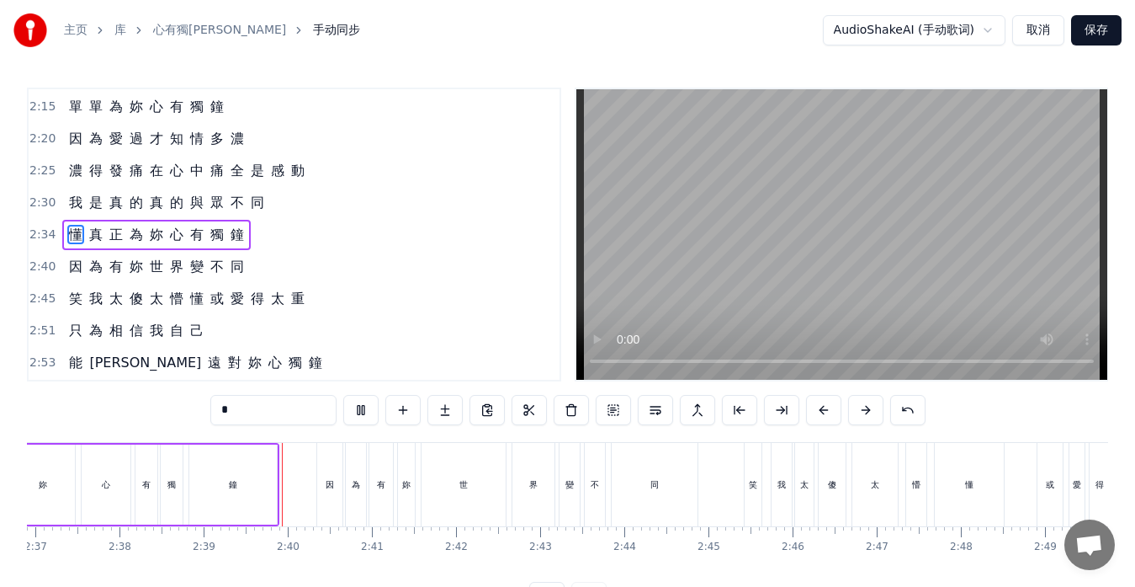
drag, startPoint x: 246, startPoint y: 412, endPoint x: 204, endPoint y: 411, distance: 42.1
click at [204, 411] on div "0:17 這 種 感 覺 從 來 不 曾 有 0:22 左 右 每 天 思 緒 每 一 次 呼 吸 0:27 心 被 占 據 卻 苦 無 醫 0:32 是 妳…" at bounding box center [567, 350] width 1081 height 524
click at [142, 420] on div "0:17 這 種 感 覺 從 來 不 曾 有 0:22 左 右 每 天 思 緒 每 一 次 呼 吸 0:27 心 被 占 據 卻 苦 無 醫 0:32 是 妳…" at bounding box center [567, 350] width 1081 height 524
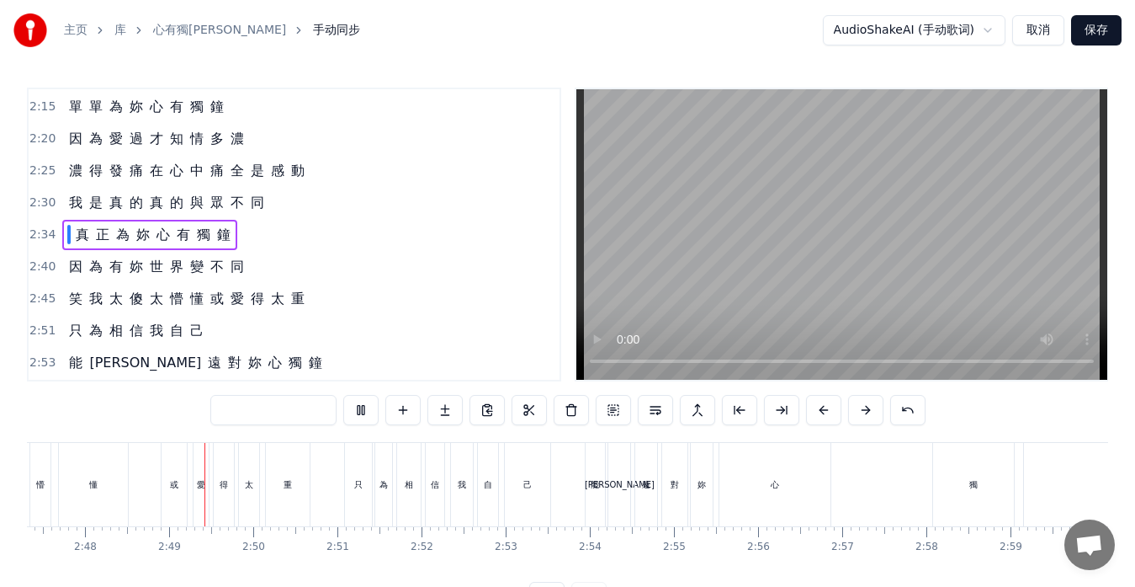
scroll to position [0, 14123]
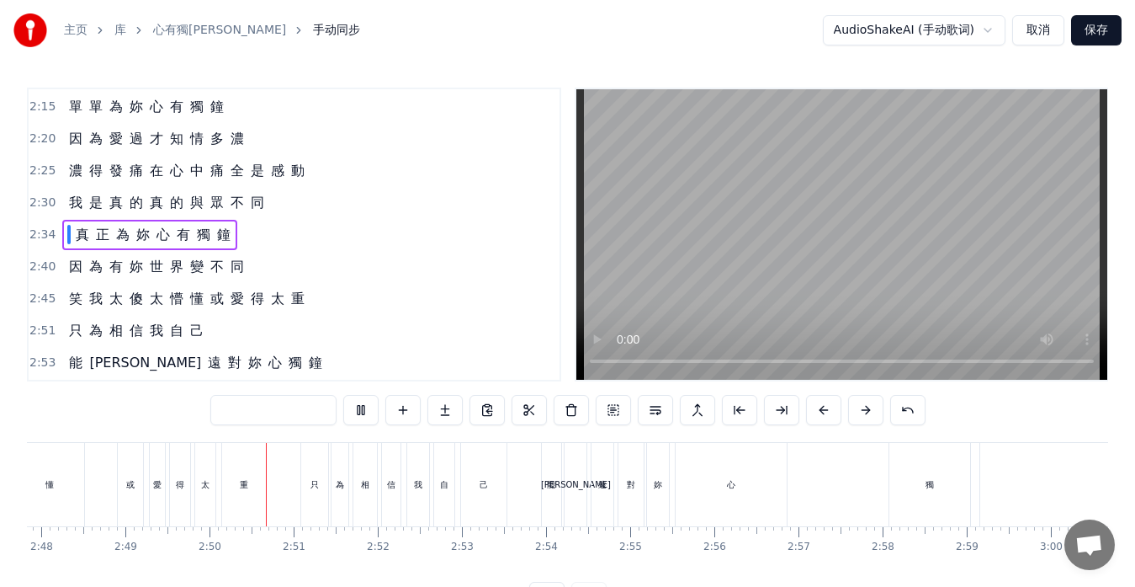
click at [74, 236] on span "真" at bounding box center [82, 234] width 17 height 19
type input "*"
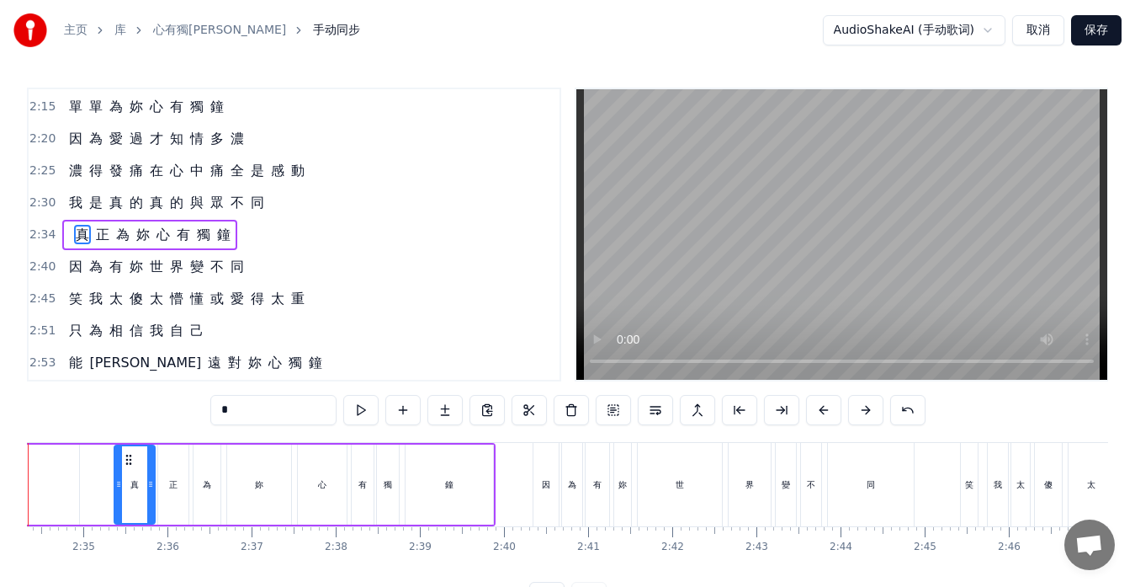
scroll to position [0, 12903]
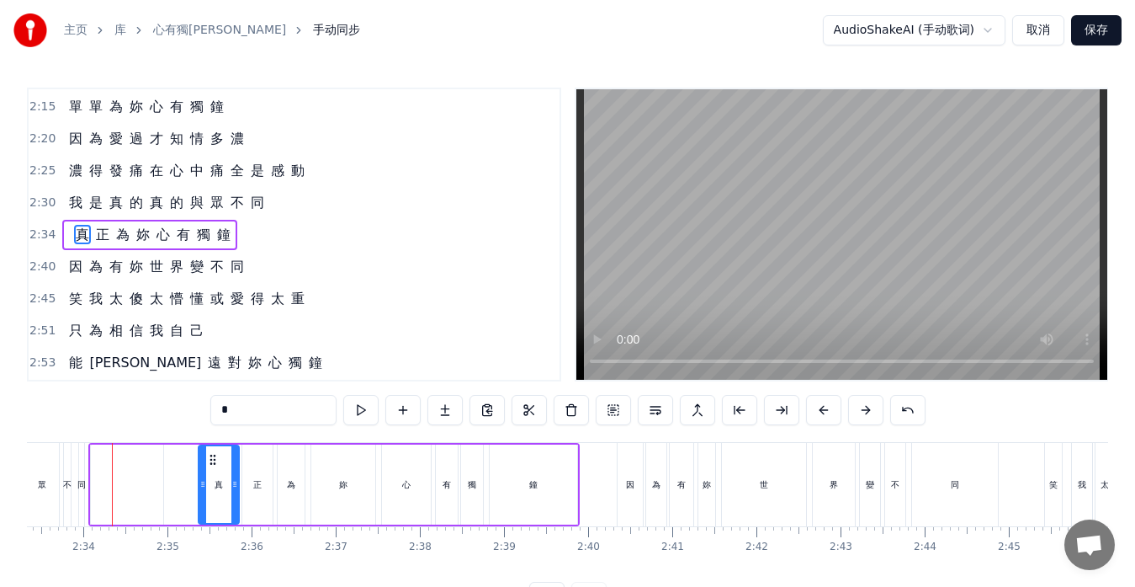
click at [142, 496] on div at bounding box center [127, 484] width 72 height 80
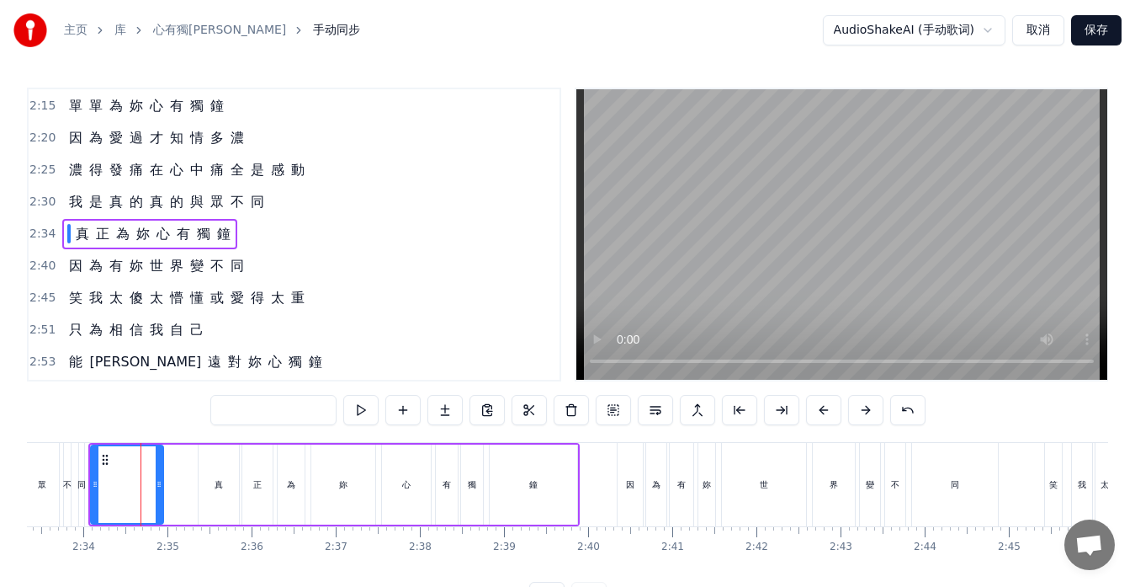
click at [183, 497] on div "真 正 為 妳 心 有 獨 鐘" at bounding box center [333, 484] width 491 height 83
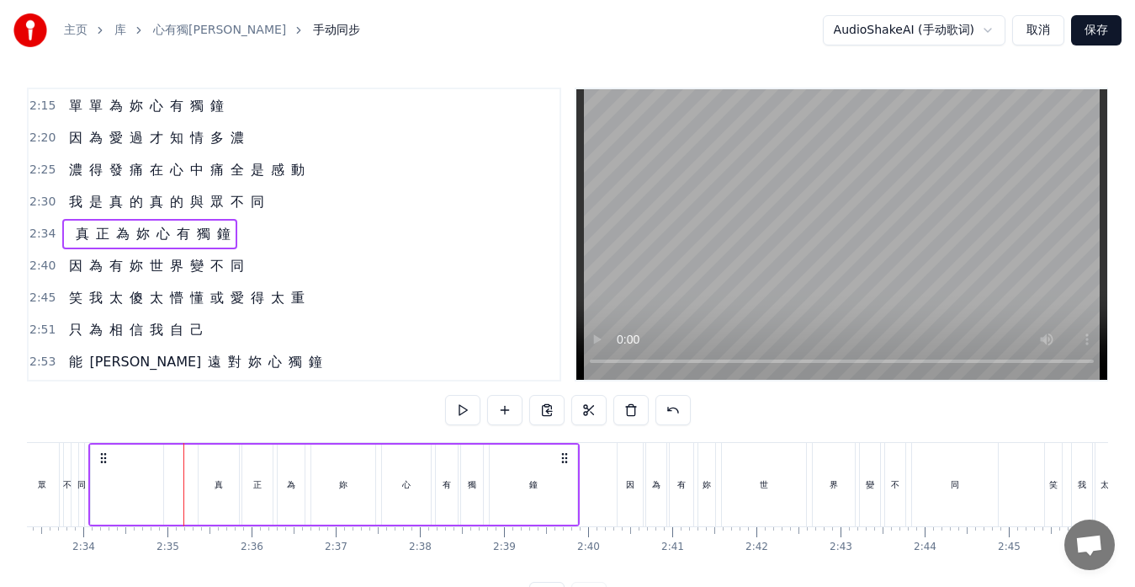
click at [65, 460] on div "不" at bounding box center [67, 484] width 7 height 83
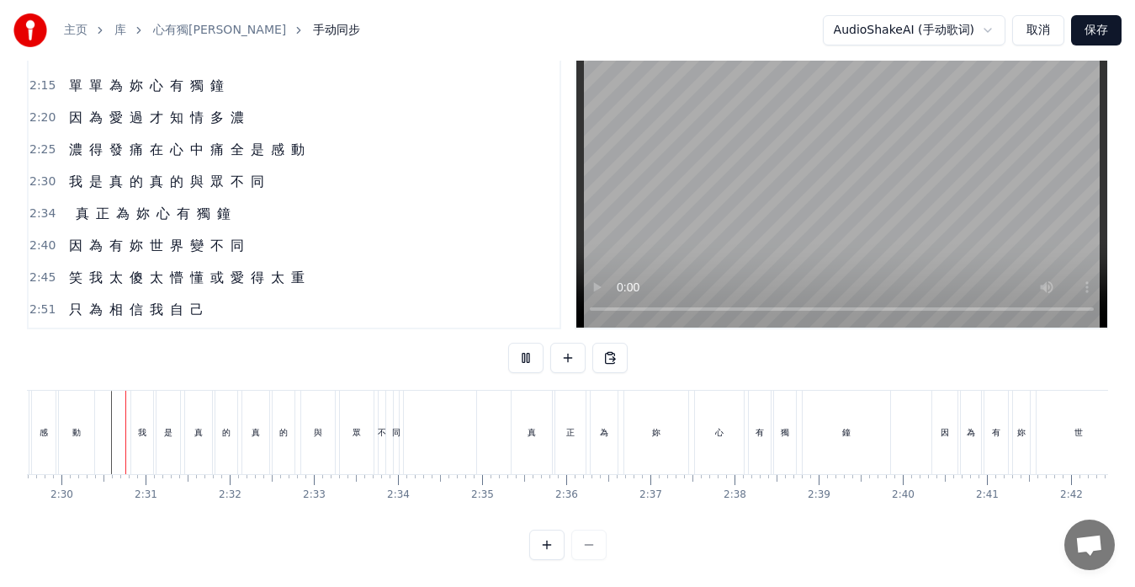
scroll to position [66, 0]
click at [486, 434] on div "真 正 為 妳 心 有 獨 鐘" at bounding box center [648, 431] width 491 height 83
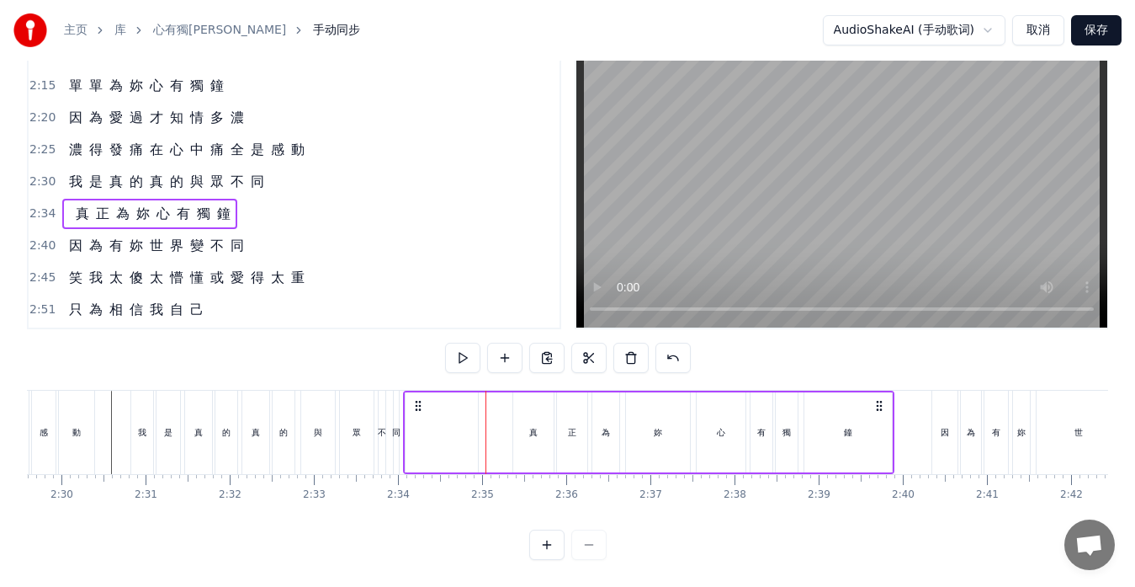
click at [426, 393] on div at bounding box center [442, 432] width 72 height 80
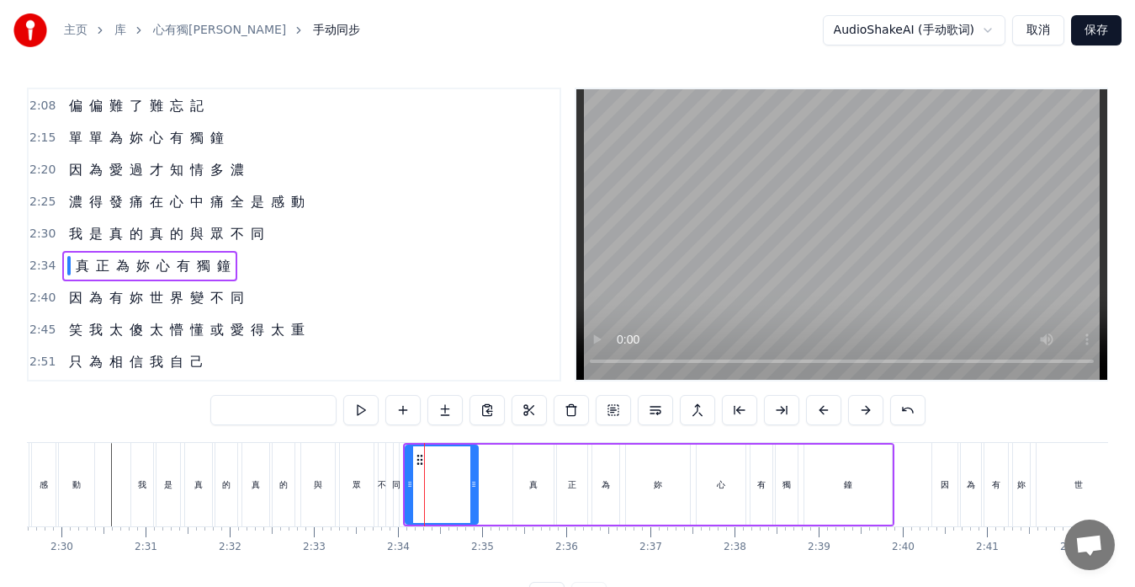
scroll to position [671, 0]
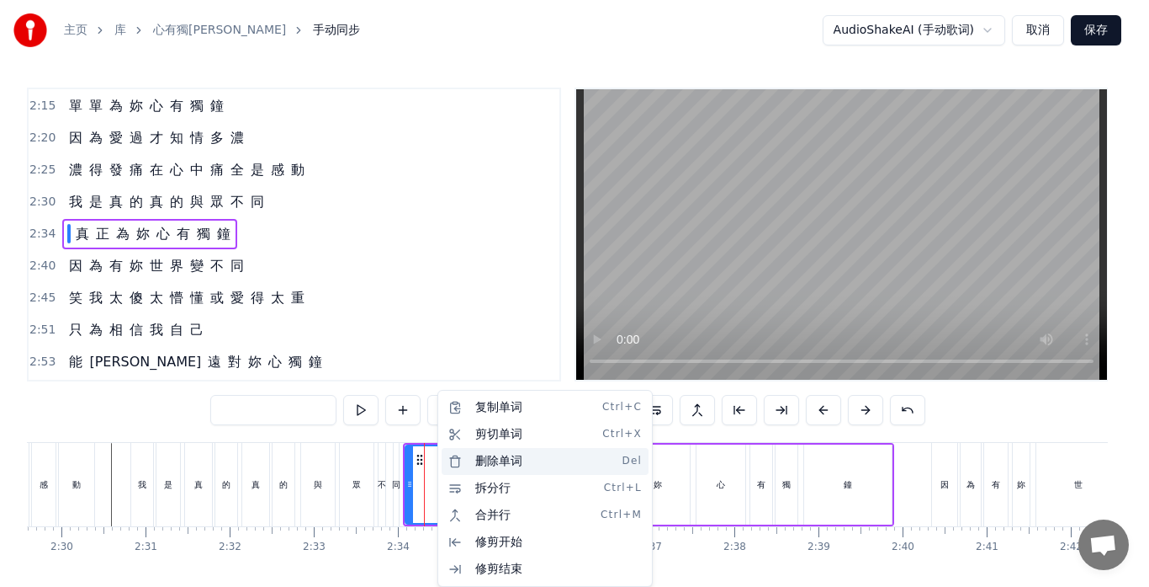
click at [484, 460] on div "删除单词 Del" at bounding box center [545, 461] width 207 height 27
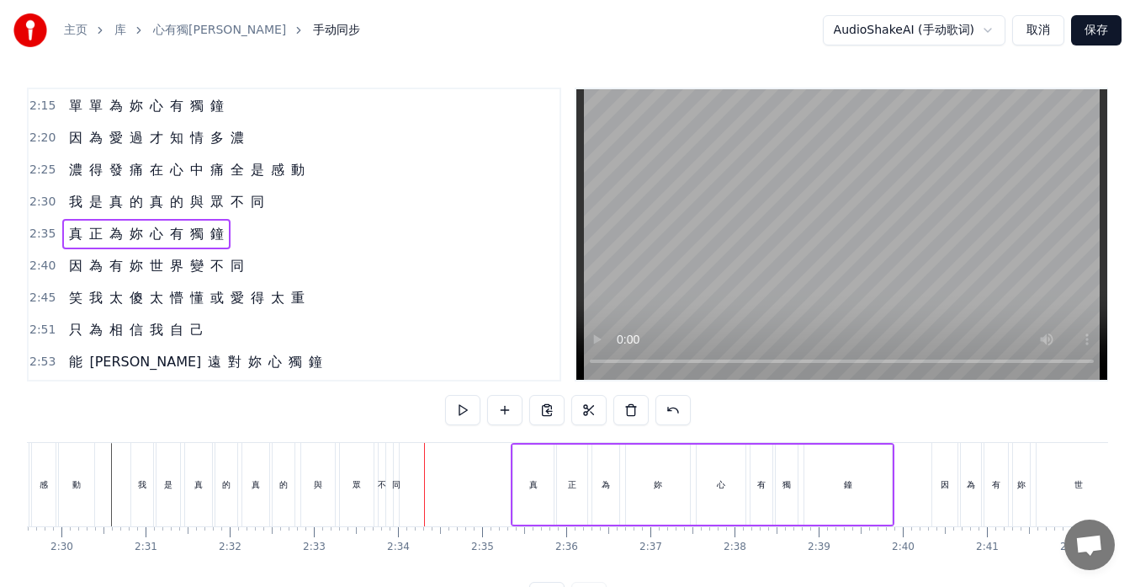
click at [57, 211] on div "2:30 我 是 真 的 真 的 與 眾 不 同" at bounding box center [294, 202] width 531 height 32
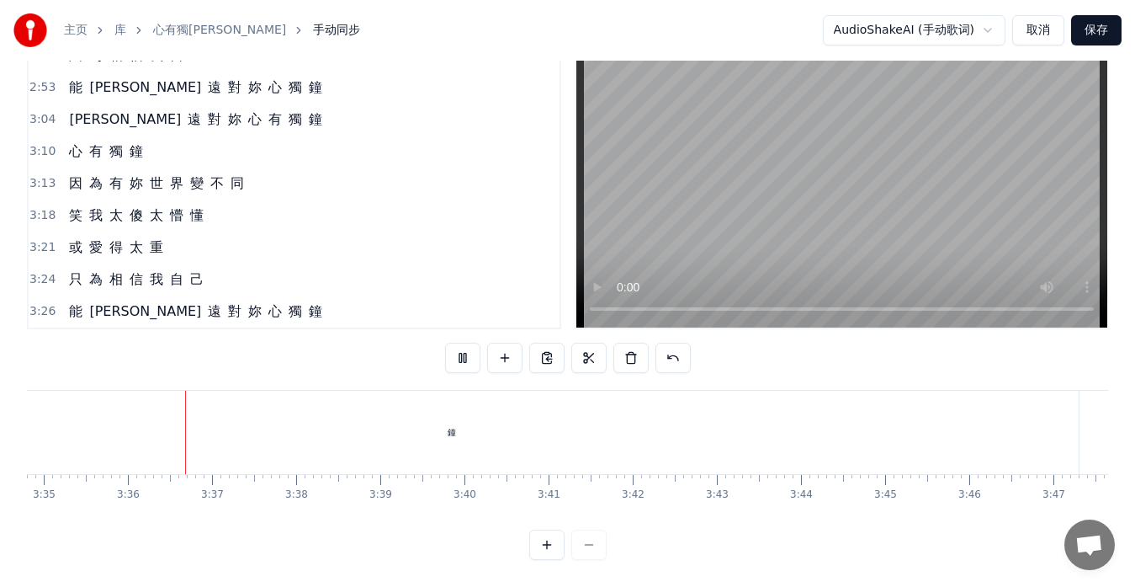
scroll to position [0, 18102]
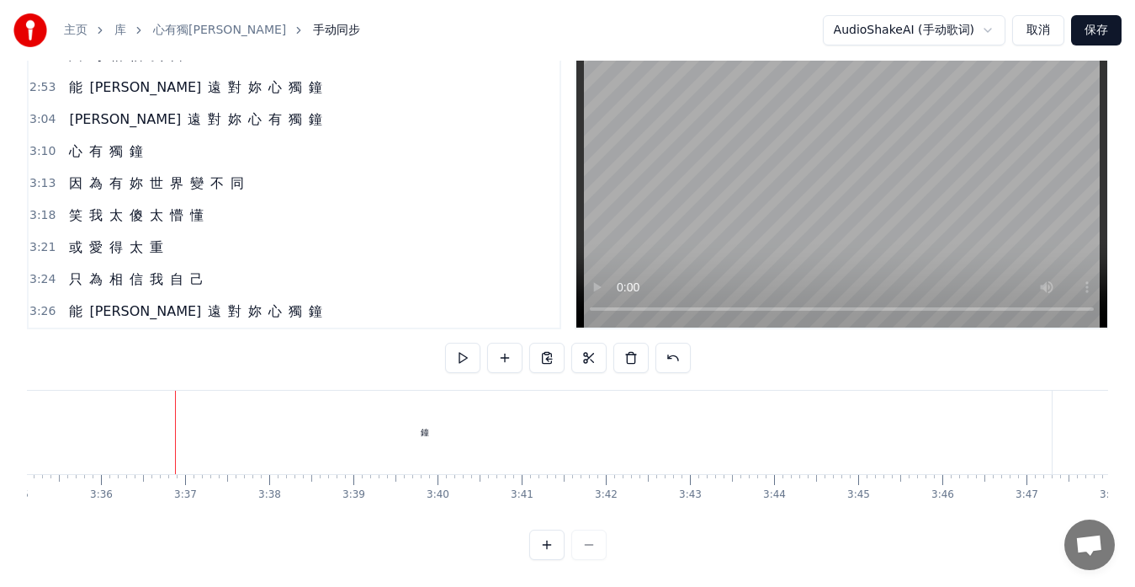
click at [1041, 411] on div "鐘" at bounding box center [425, 431] width 1254 height 83
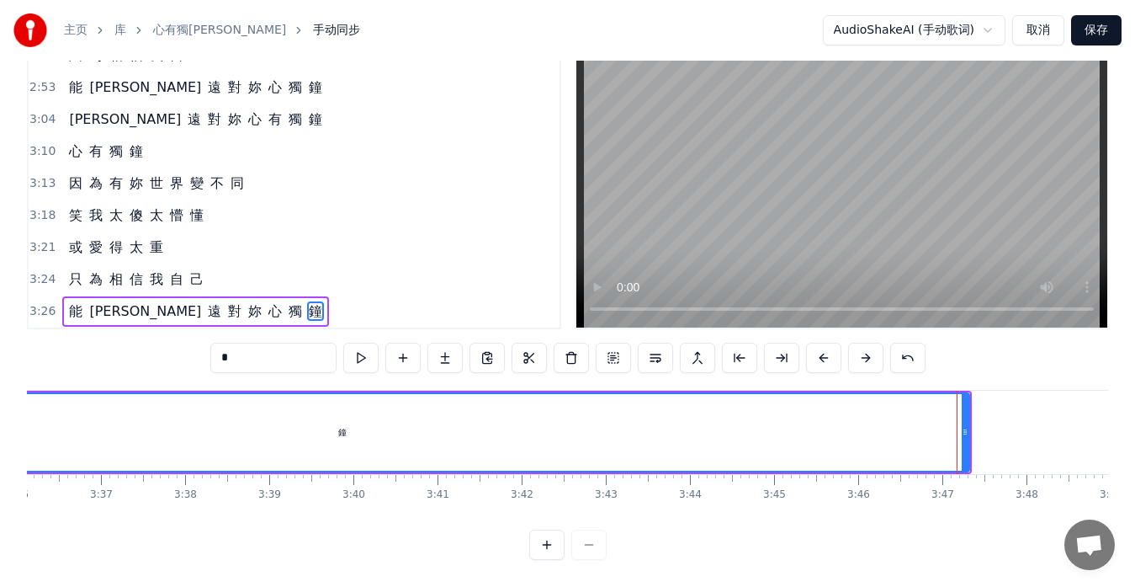
scroll to position [0, 18317]
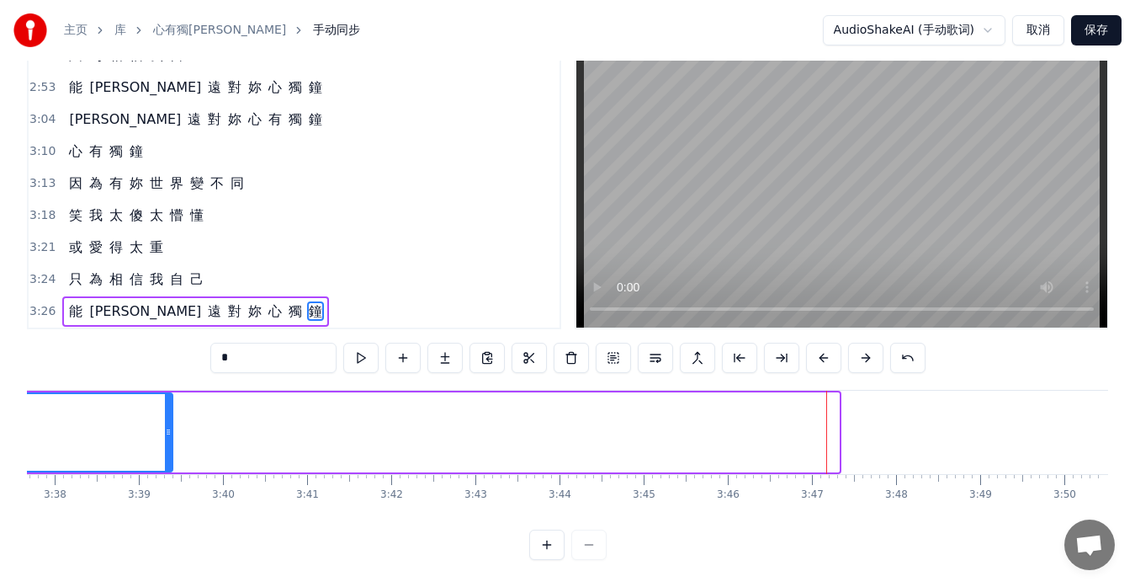
drag, startPoint x: 835, startPoint y: 416, endPoint x: 168, endPoint y: 417, distance: 666.5
click at [168, 425] on icon at bounding box center [168, 431] width 7 height 13
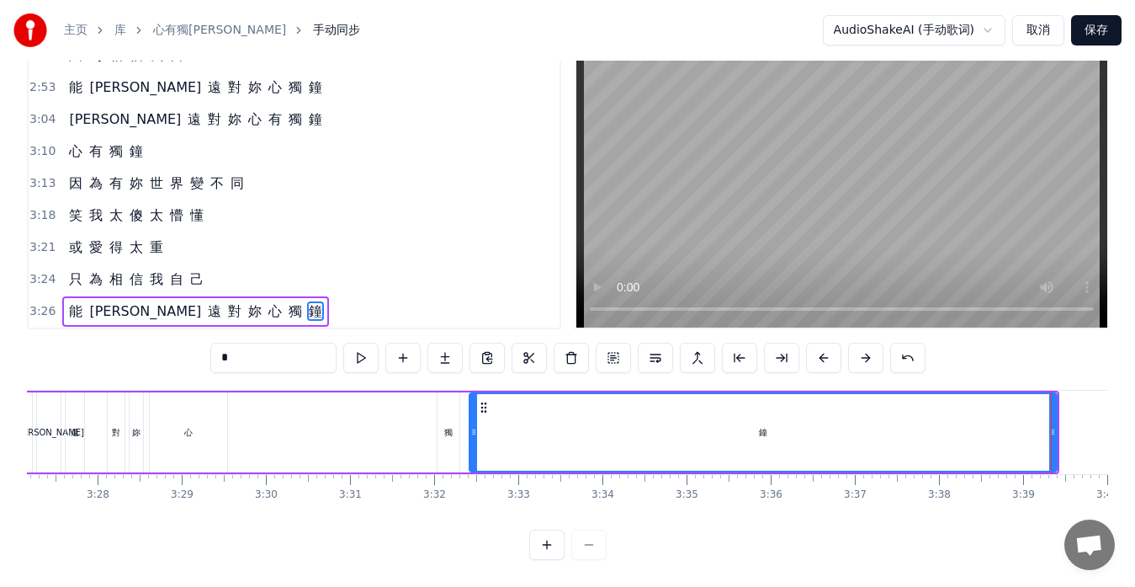
scroll to position [0, 17433]
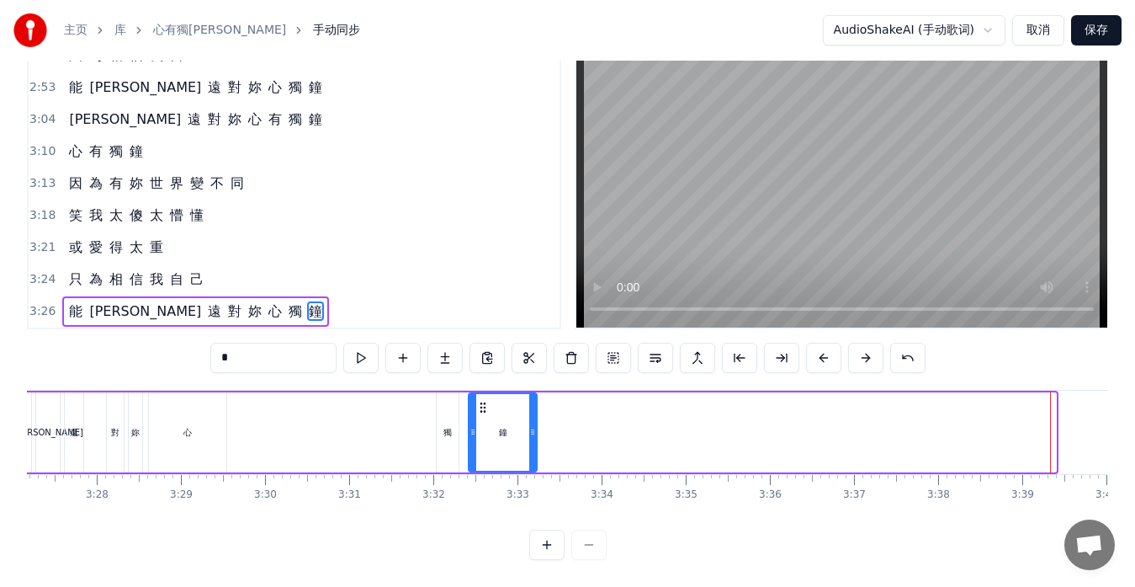
drag, startPoint x: 1053, startPoint y: 419, endPoint x: 534, endPoint y: 429, distance: 519.3
click at [534, 429] on div at bounding box center [532, 432] width 7 height 77
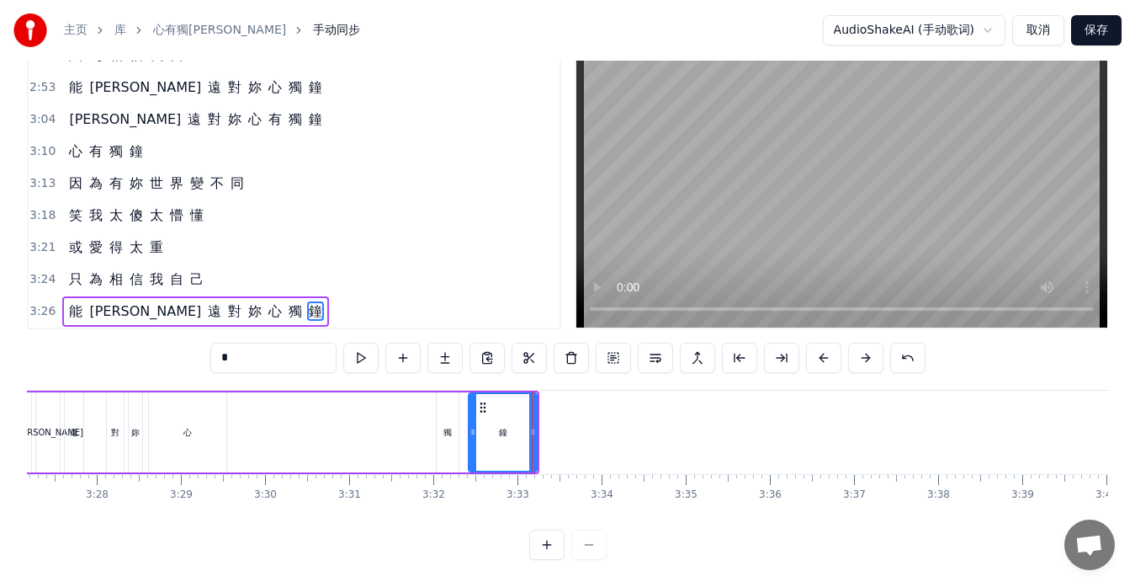
click at [385, 422] on div "能 永 遠 對 妳 心 獨 鐘" at bounding box center [272, 431] width 538 height 83
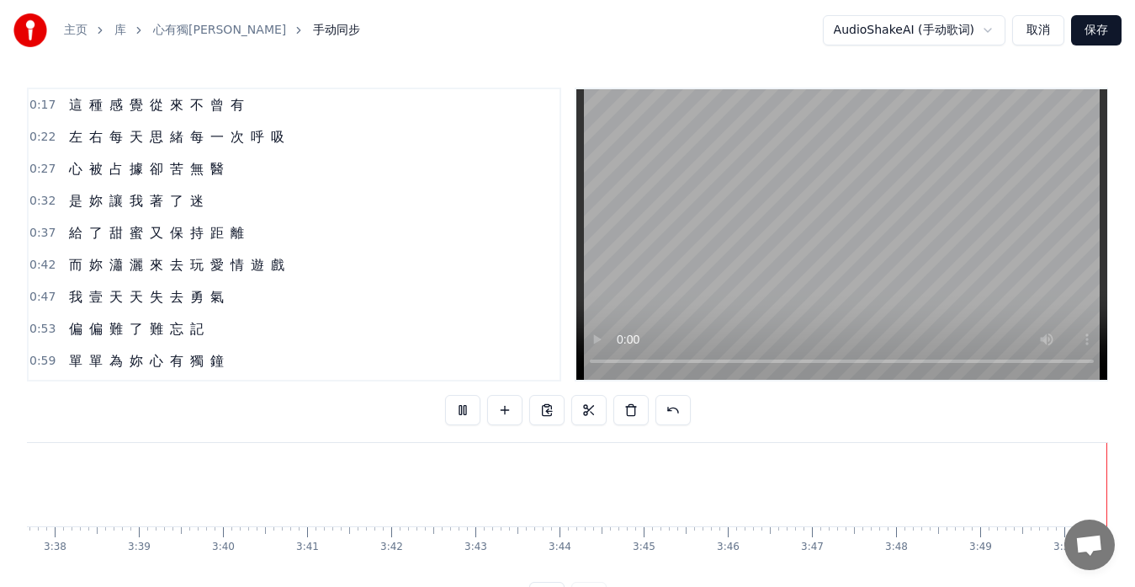
scroll to position [0, 18318]
click at [97, 299] on span "壹" at bounding box center [96, 296] width 17 height 19
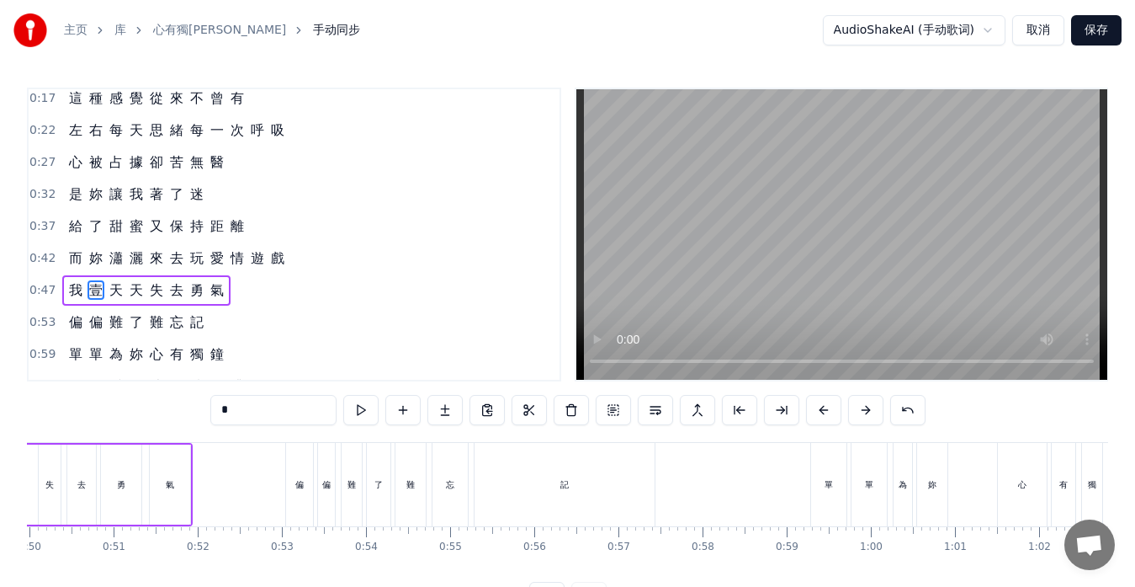
scroll to position [0, 3951]
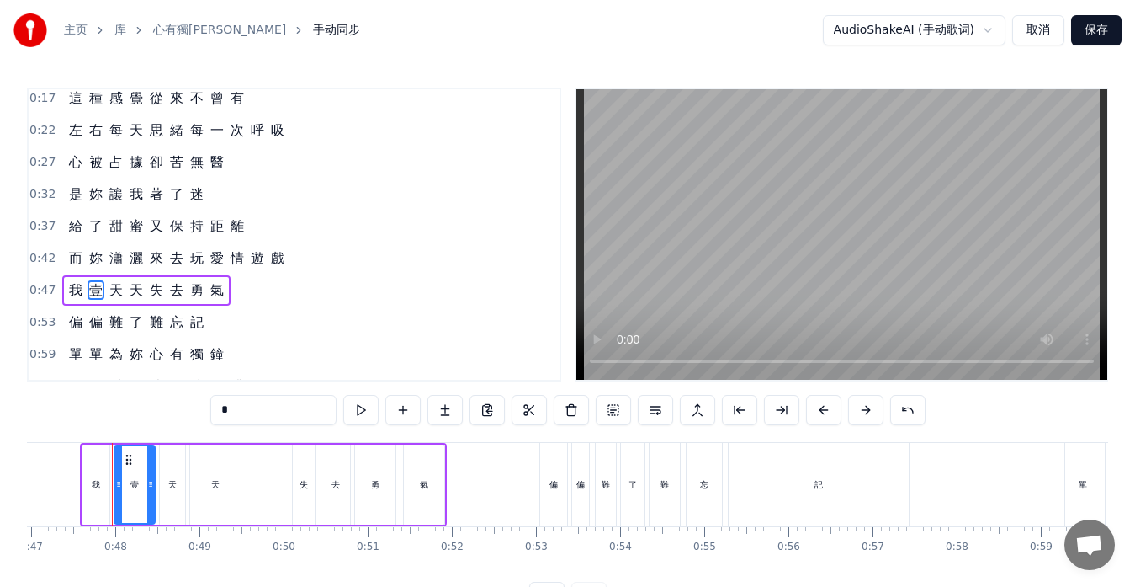
drag, startPoint x: 242, startPoint y: 412, endPoint x: 161, endPoint y: 401, distance: 82.4
click at [161, 401] on div "0:17 這 種 感 覺 從 來 不 曾 有 0:22 左 右 每 天 思 緒 每 一 次 呼 吸 0:27 心 被 占 據 卻 苦 無 醫 0:32 是 妳…" at bounding box center [567, 350] width 1081 height 524
type input "*"
click at [414, 284] on div "0:47 我 一 天 天 失 去 勇 氣" at bounding box center [294, 290] width 531 height 32
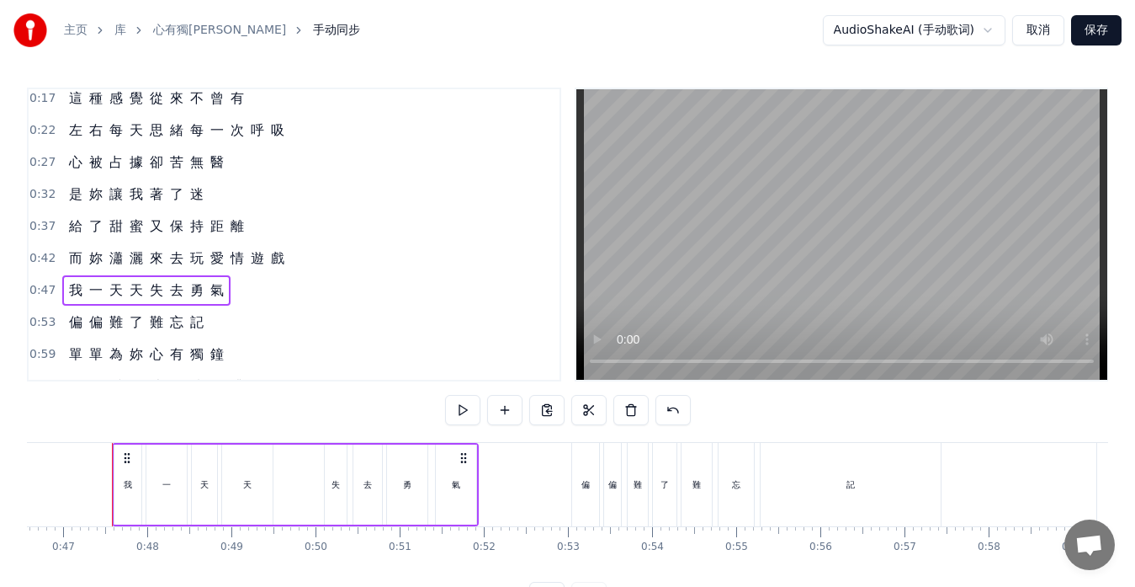
scroll to position [91, 0]
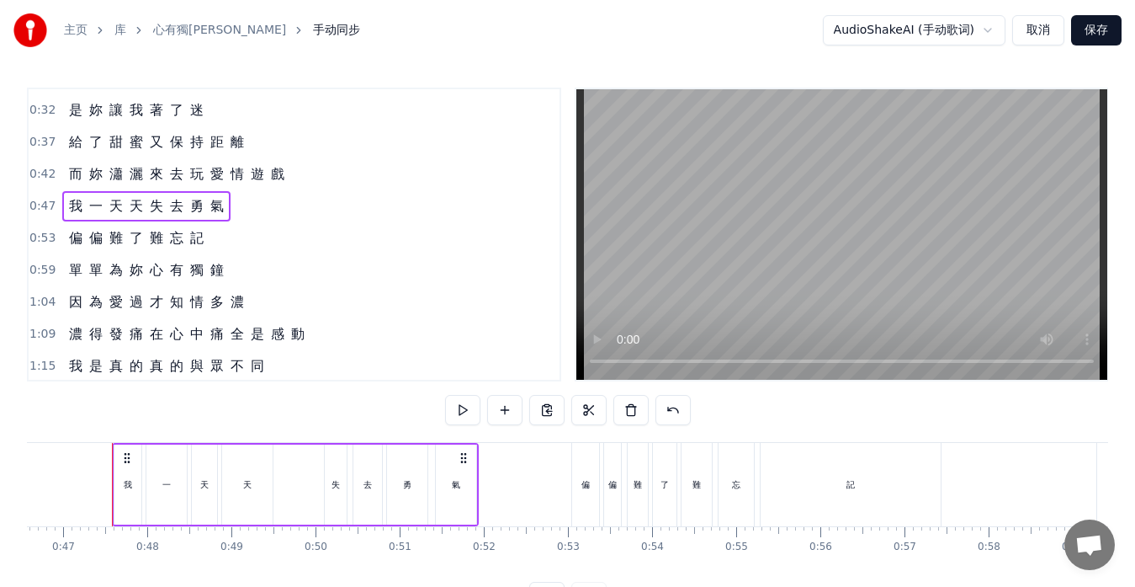
click at [326, 470] on div "失" at bounding box center [336, 484] width 22 height 80
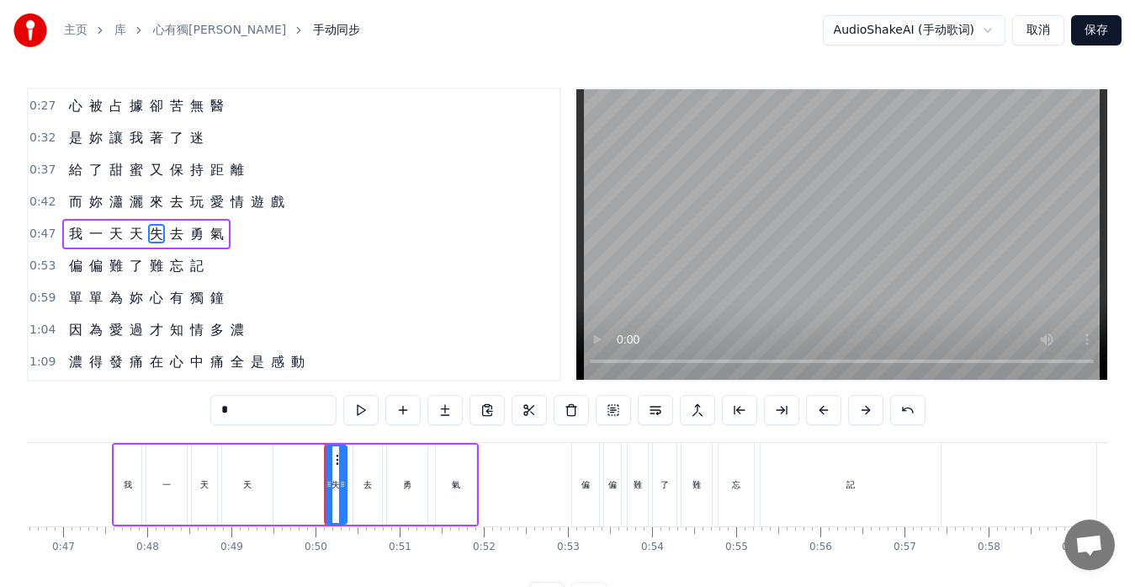
click at [326, 467] on div at bounding box center [329, 484] width 7 height 77
click at [1107, 27] on button "保存" at bounding box center [1096, 30] width 50 height 30
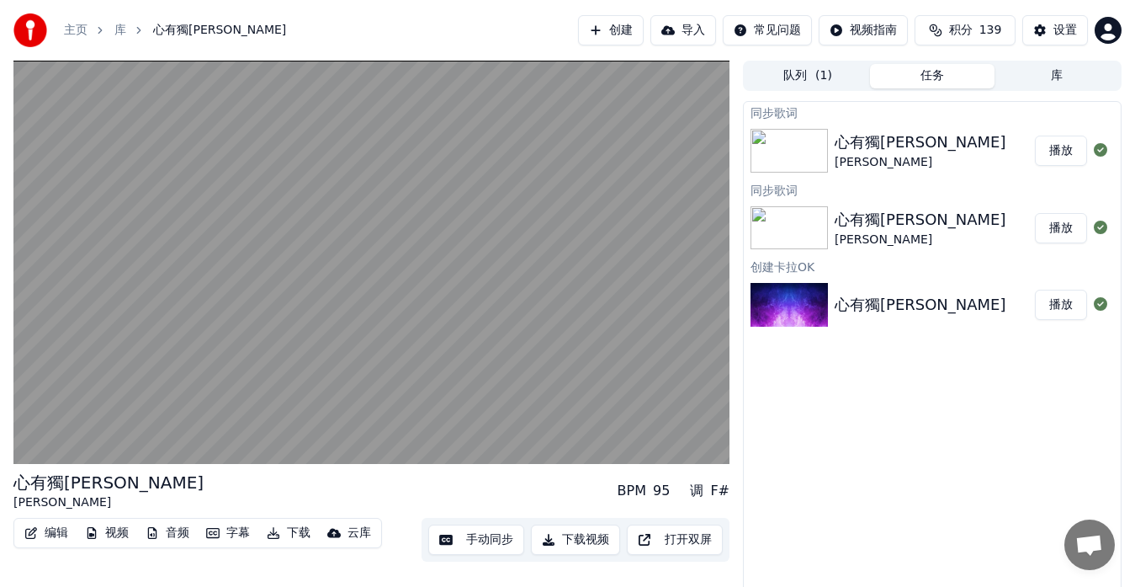
click at [1057, 151] on button "播放" at bounding box center [1061, 150] width 52 height 30
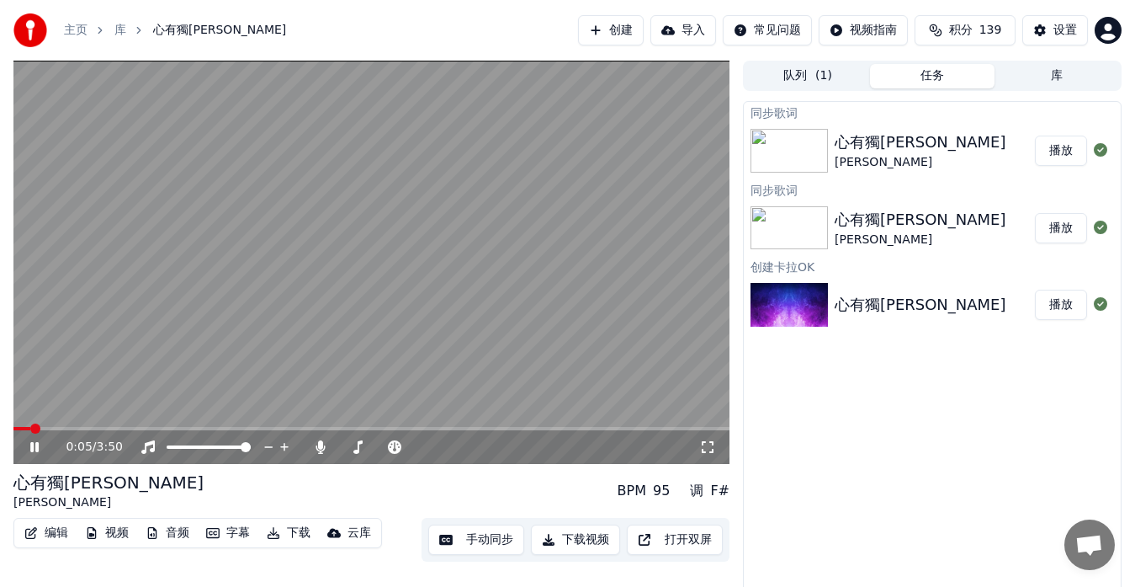
click at [65, 427] on div "0:05 / 3:50" at bounding box center [371, 262] width 716 height 403
click at [34, 446] on icon at bounding box center [34, 447] width 10 height 12
click at [66, 428] on span at bounding box center [371, 428] width 716 height 3
click at [519, 427] on span at bounding box center [371, 428] width 716 height 3
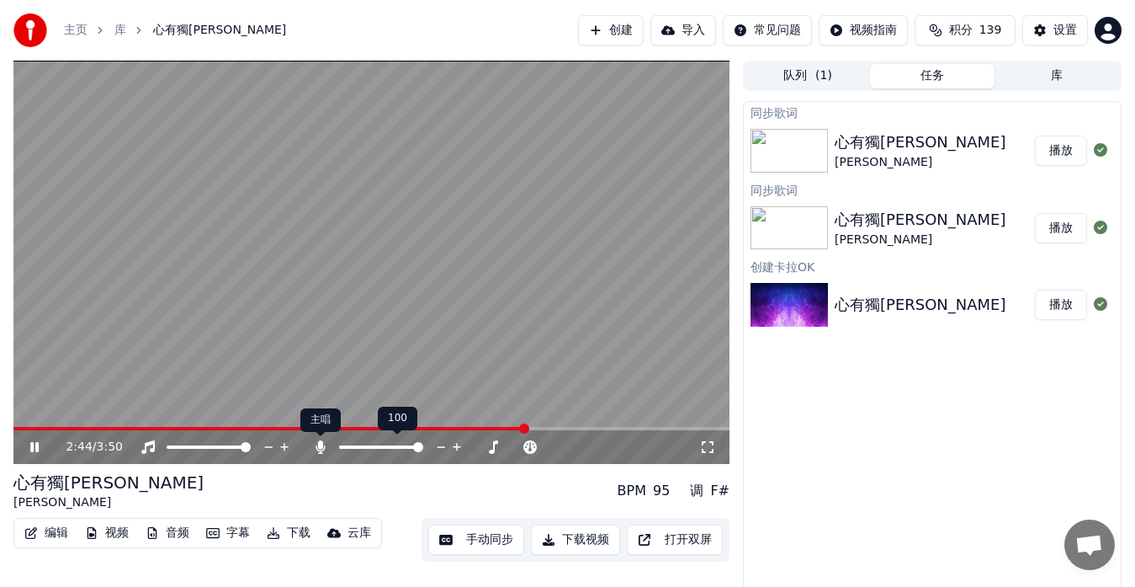
click at [319, 448] on icon at bounding box center [320, 446] width 9 height 13
click at [557, 430] on div "2:47 / 3:50" at bounding box center [371, 447] width 716 height 34
click at [561, 427] on span at bounding box center [371, 428] width 716 height 3
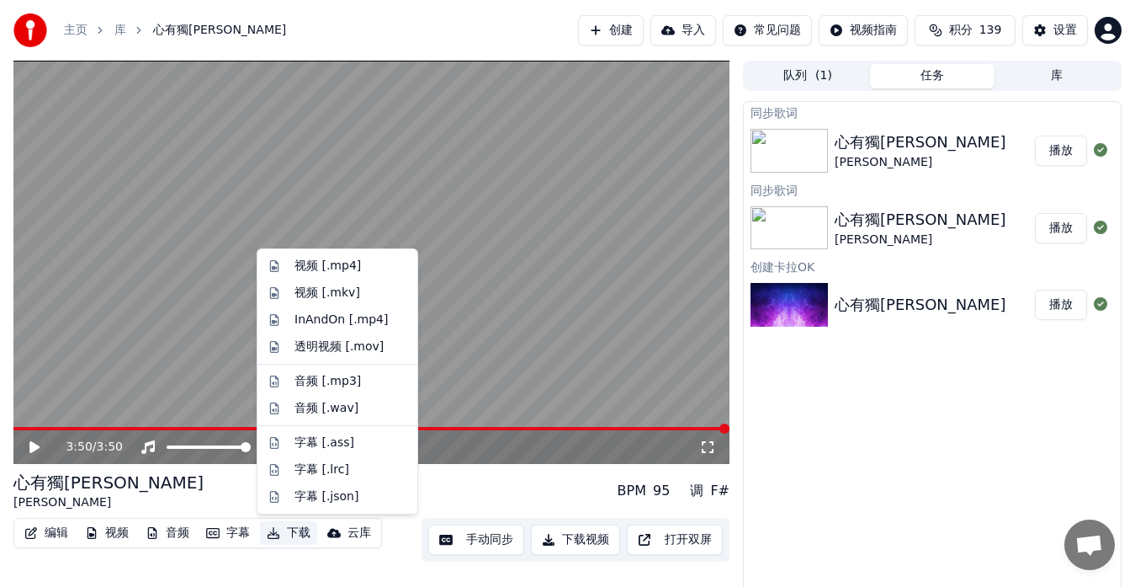
click at [300, 534] on button "下载" at bounding box center [288, 533] width 57 height 24
click at [316, 318] on div "InAndOn [.mp4]" at bounding box center [342, 319] width 94 height 17
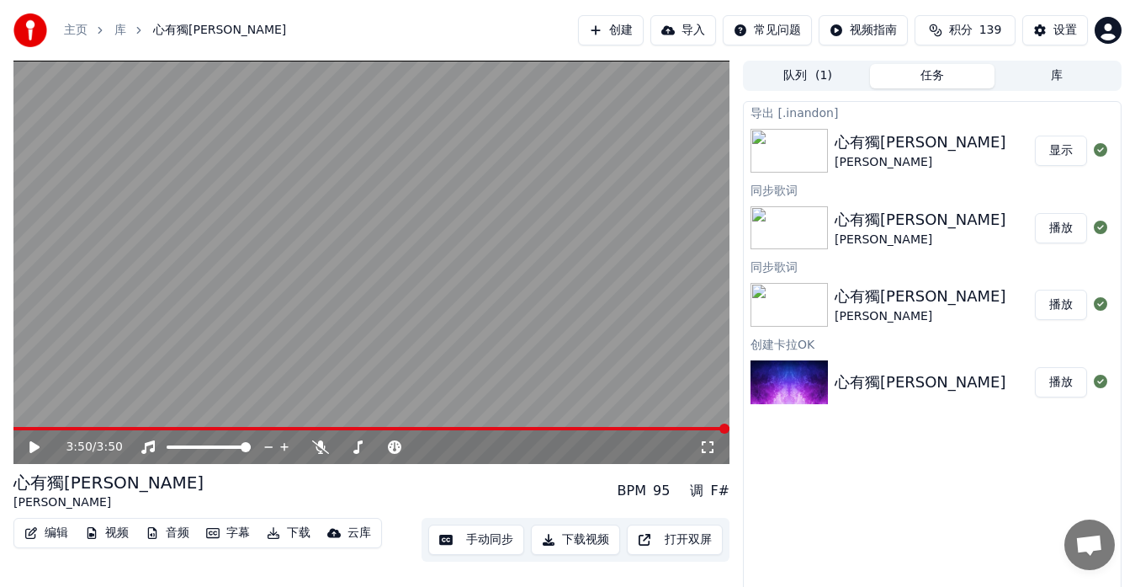
click at [1051, 153] on button "显示" at bounding box center [1061, 150] width 52 height 30
click at [397, 428] on span at bounding box center [205, 428] width 385 height 3
click at [349, 429] on span at bounding box center [181, 428] width 336 height 3
click at [360, 428] on span at bounding box center [371, 428] width 716 height 3
click at [376, 428] on span at bounding box center [371, 428] width 716 height 3
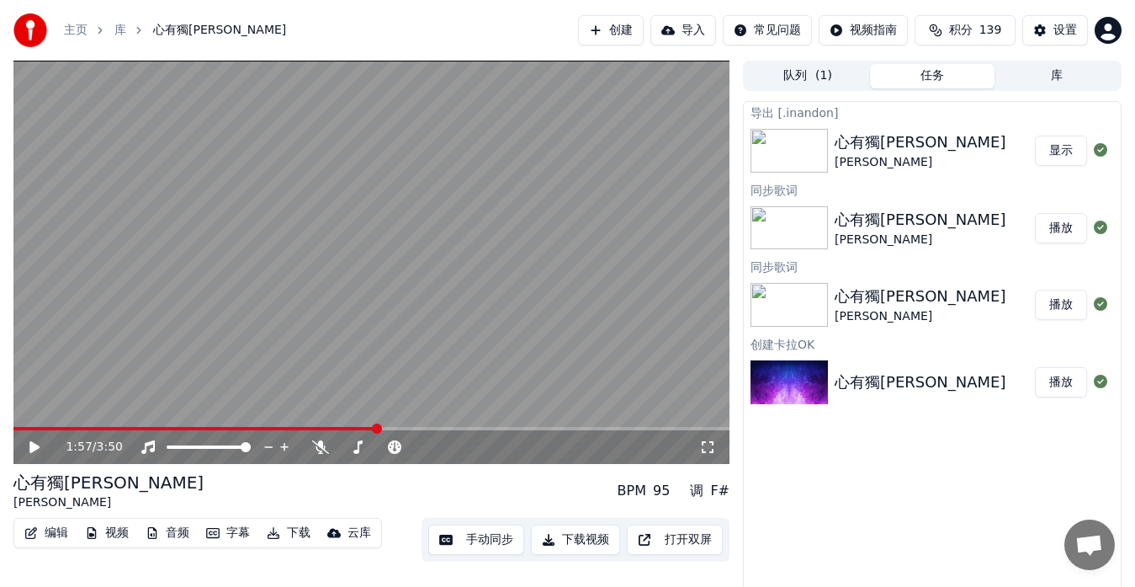
click at [390, 428] on span at bounding box center [371, 428] width 716 height 3
click at [400, 428] on span at bounding box center [371, 428] width 716 height 3
click at [413, 427] on span at bounding box center [371, 428] width 716 height 3
click at [394, 427] on span at bounding box center [213, 428] width 401 height 3
click at [33, 449] on icon at bounding box center [34, 447] width 10 height 12
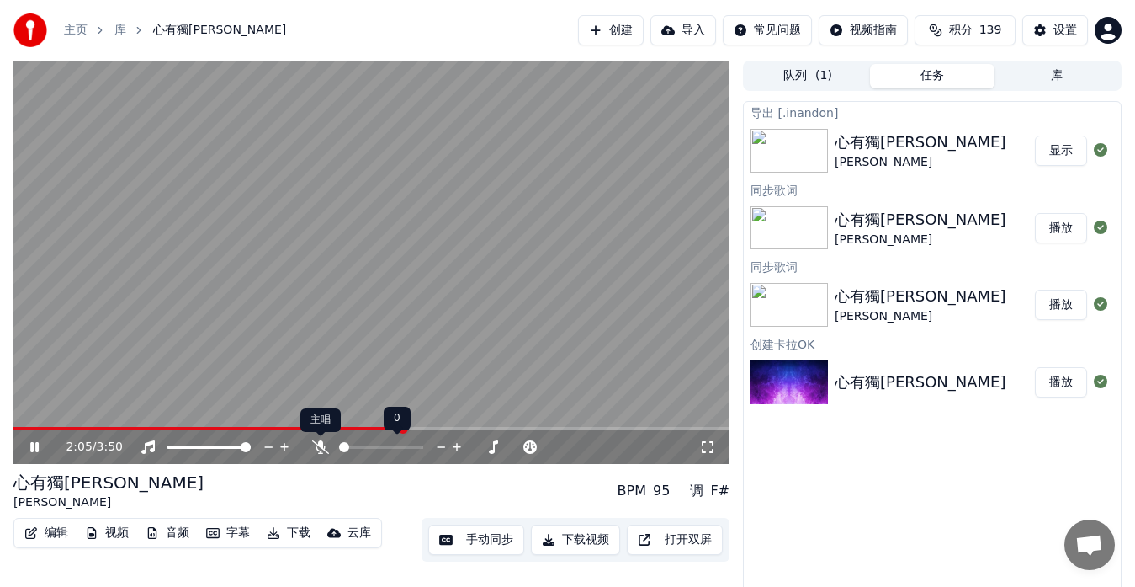
click at [321, 446] on icon at bounding box center [320, 446] width 17 height 13
click at [396, 427] on span at bounding box center [204, 428] width 382 height 3
click at [38, 449] on icon at bounding box center [34, 447] width 8 height 10
click at [464, 543] on button "手动同步" at bounding box center [476, 539] width 96 height 30
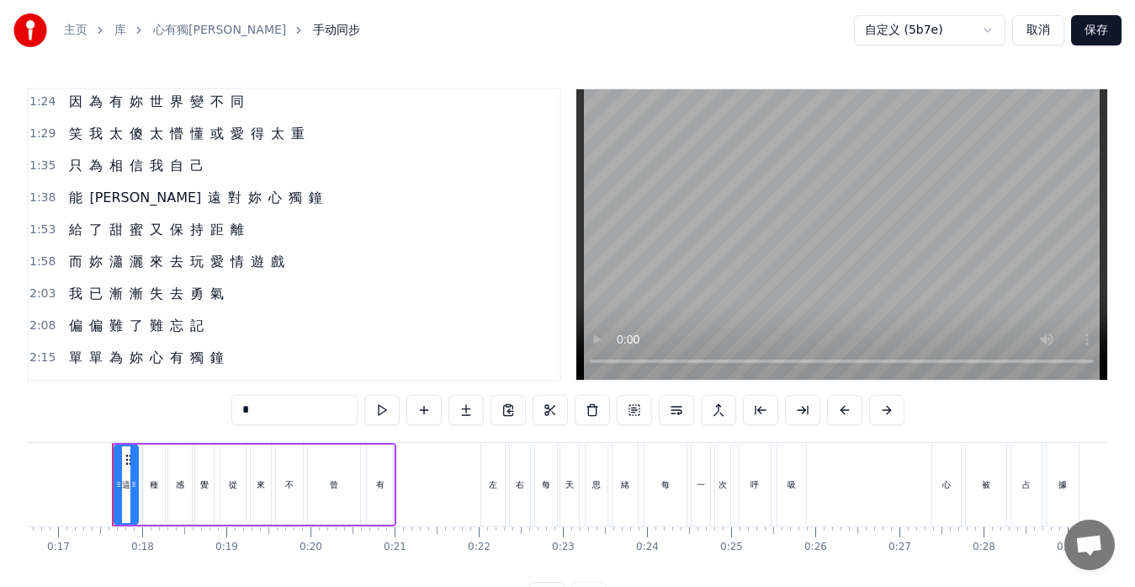
scroll to position [421, 0]
click at [110, 295] on span "漸" at bounding box center [116, 291] width 17 height 19
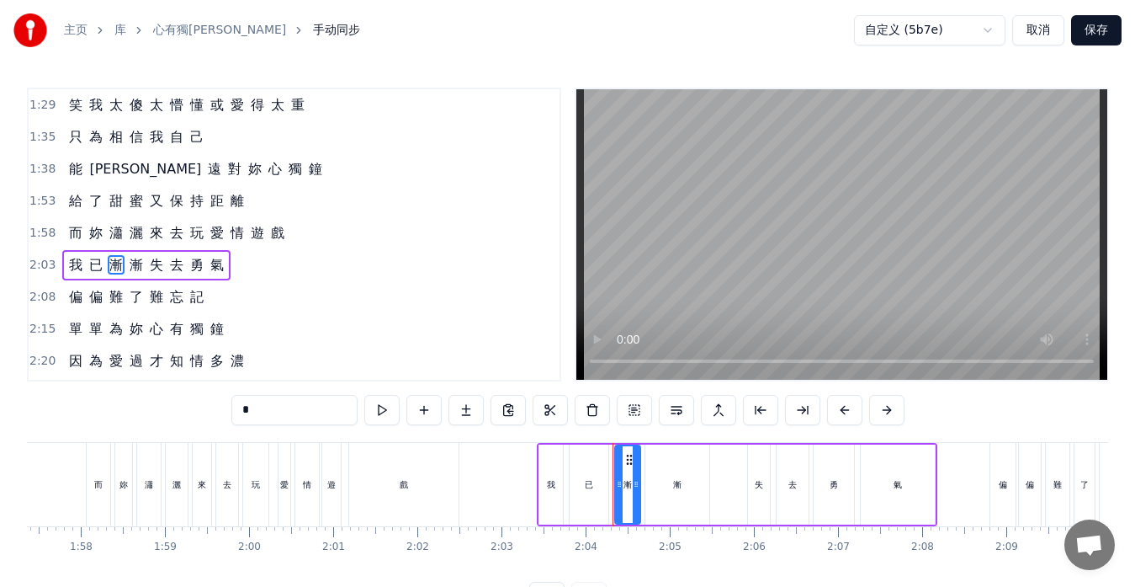
scroll to position [0, 10376]
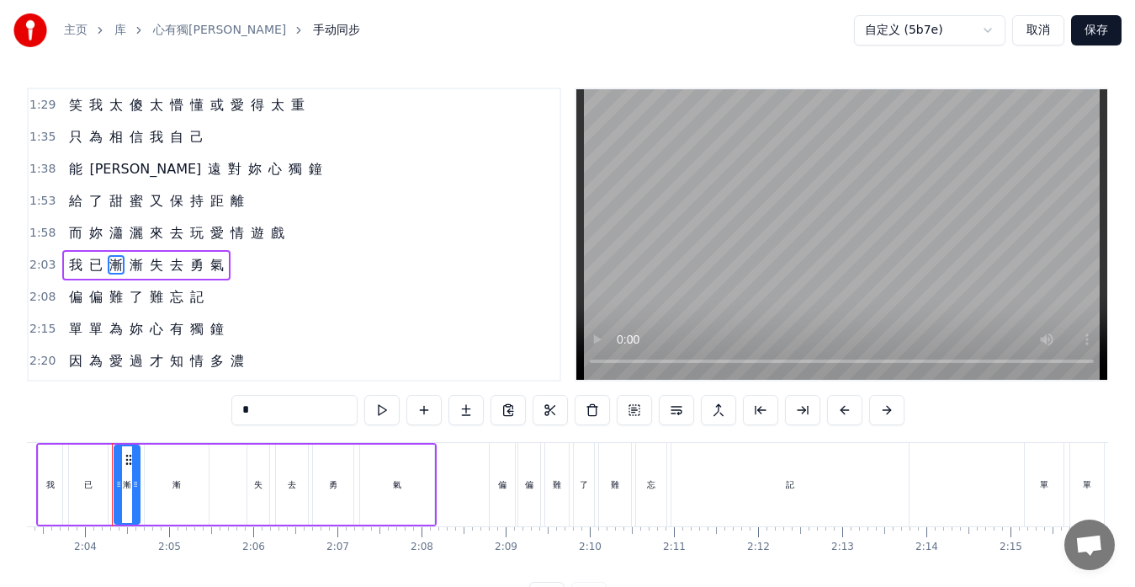
drag, startPoint x: 257, startPoint y: 410, endPoint x: 208, endPoint y: 411, distance: 49.7
click at [208, 411] on div "0:17 這 種 感 覺 從 來 不 曾 有 0:22 左 右 每 天 思 緒 每 一 次 呼 吸 0:27 心 被 占 據 卻 苦 無 醫 0:32 是 妳…" at bounding box center [567, 350] width 1081 height 524
click at [90, 268] on span "已" at bounding box center [96, 264] width 17 height 19
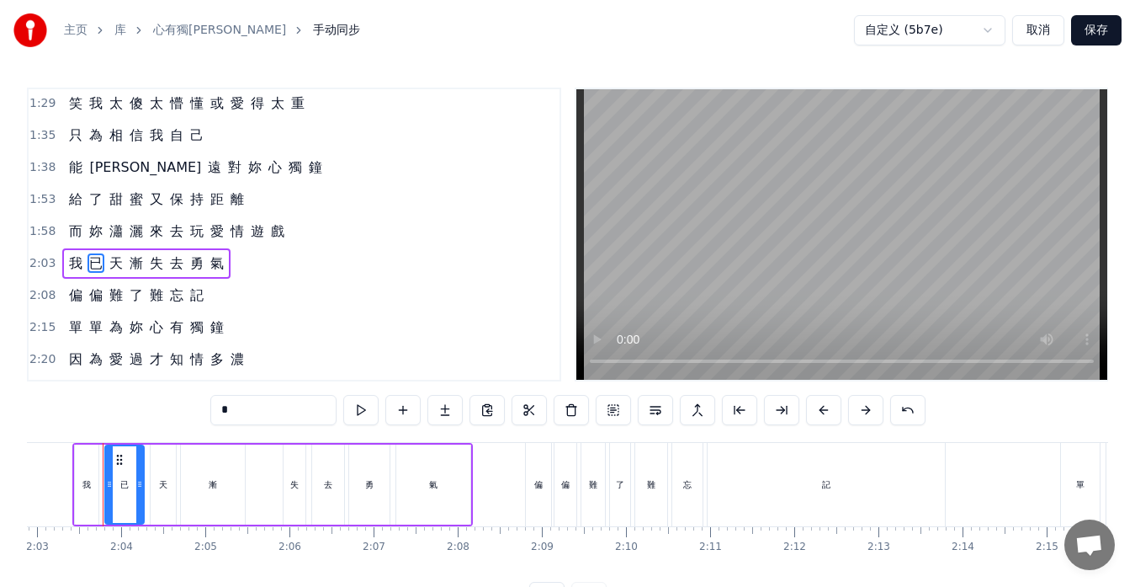
scroll to position [0, 10331]
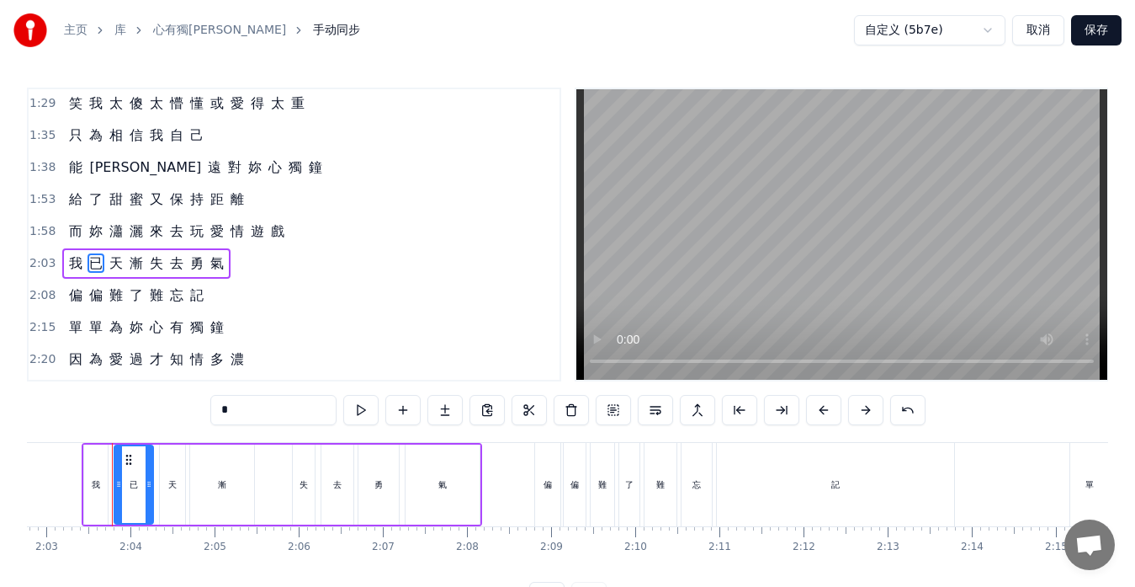
drag, startPoint x: 241, startPoint y: 413, endPoint x: 194, endPoint y: 412, distance: 46.3
click at [194, 412] on div "0:17 這 種 感 覺 從 來 不 曾 有 0:22 左 右 每 天 思 緒 每 一 次 呼 吸 0:27 心 被 占 據 卻 苦 無 醫 0:32 是 妳…" at bounding box center [567, 350] width 1081 height 524
click at [132, 265] on span "漸" at bounding box center [136, 262] width 17 height 19
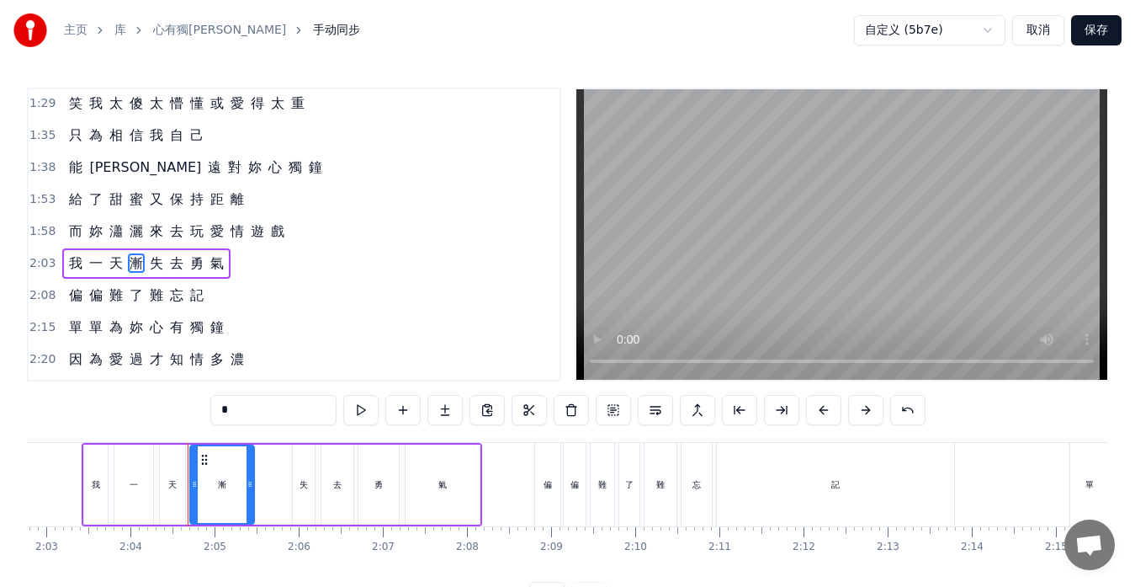
scroll to position [479, 0]
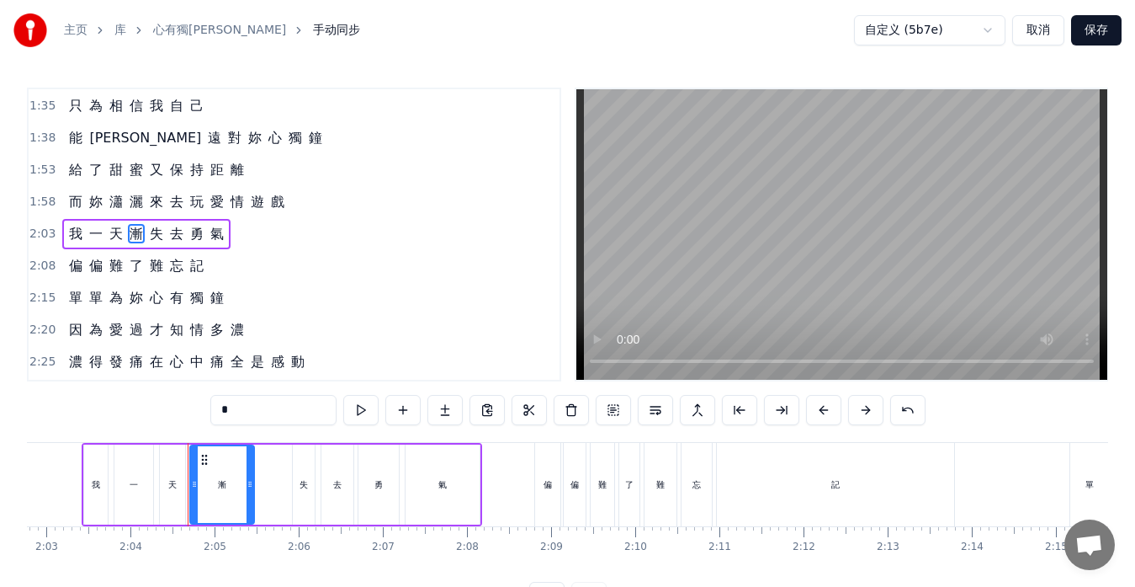
drag, startPoint x: 246, startPoint y: 404, endPoint x: 215, endPoint y: 408, distance: 31.4
click at [215, 408] on input "*" at bounding box center [273, 410] width 126 height 30
type input "*"
click at [405, 256] on div "2:08 偏 偏 難 了 難 忘 記" at bounding box center [294, 266] width 531 height 32
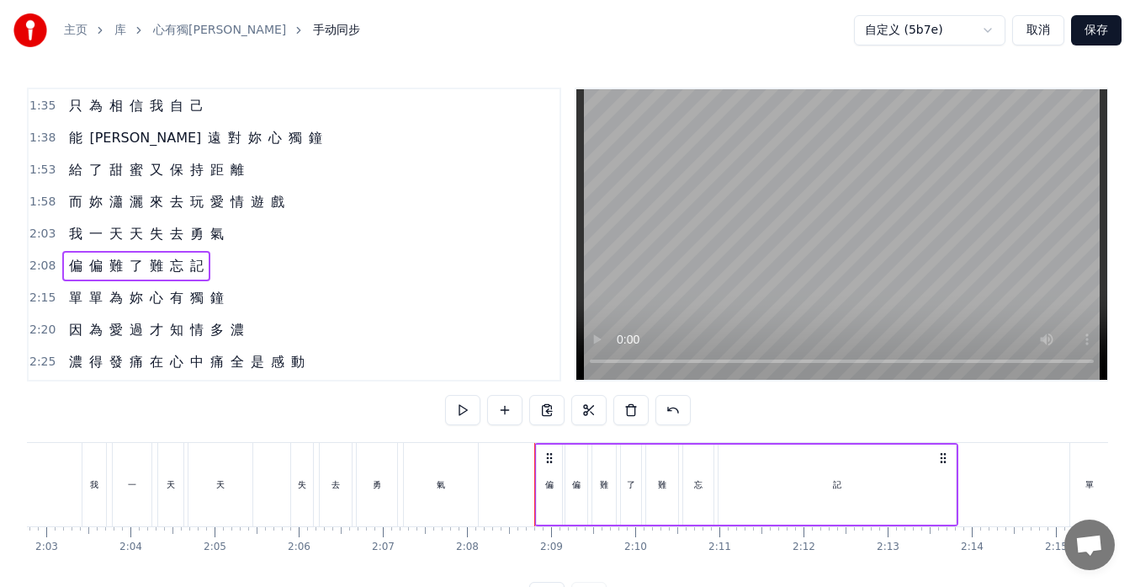
click at [67, 245] on div "我 一 天 天 失 去 勇 氣" at bounding box center [146, 234] width 168 height 30
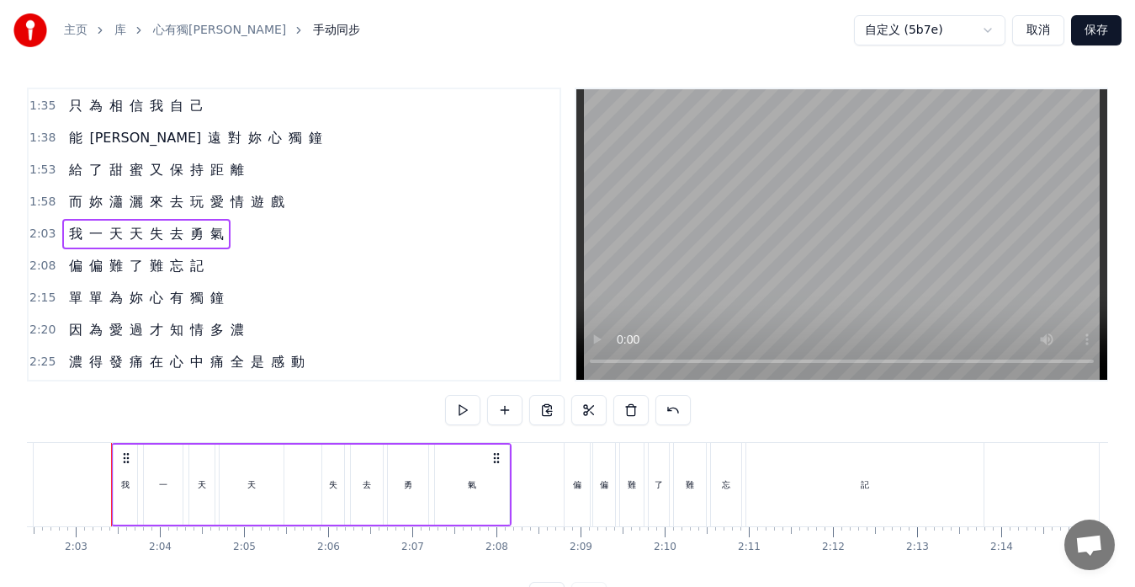
scroll to position [0, 10301]
click at [475, 409] on button at bounding box center [462, 410] width 35 height 30
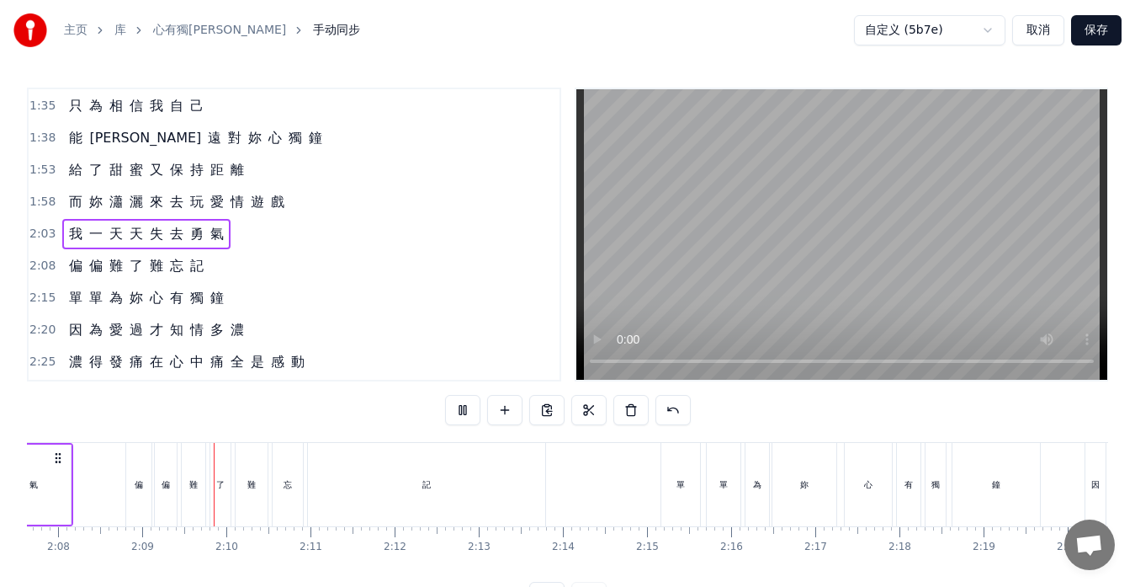
scroll to position [0, 10787]
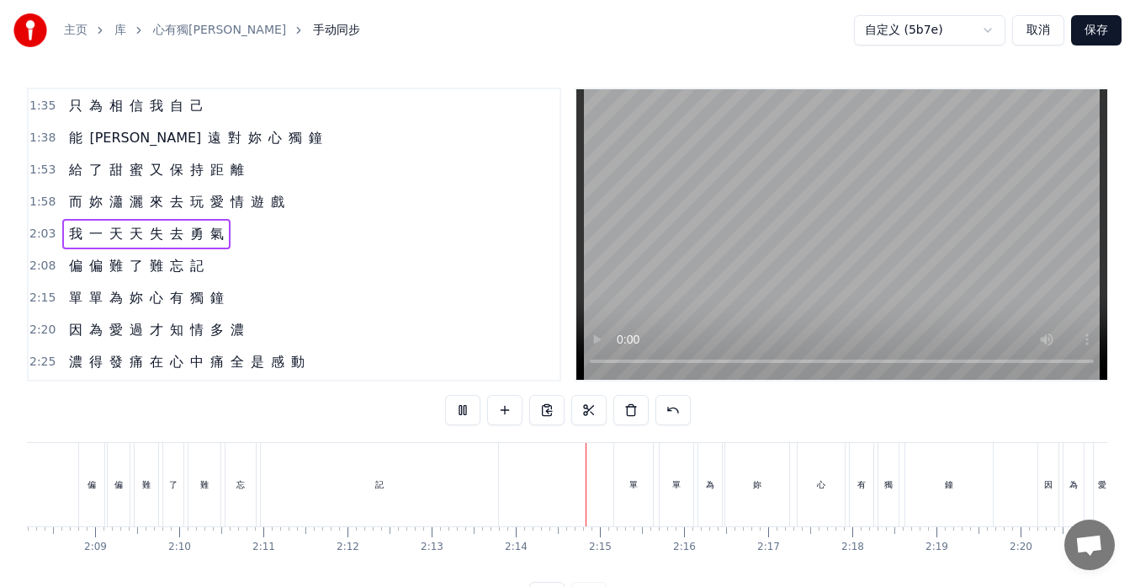
click at [1089, 29] on button "保存" at bounding box center [1096, 30] width 50 height 30
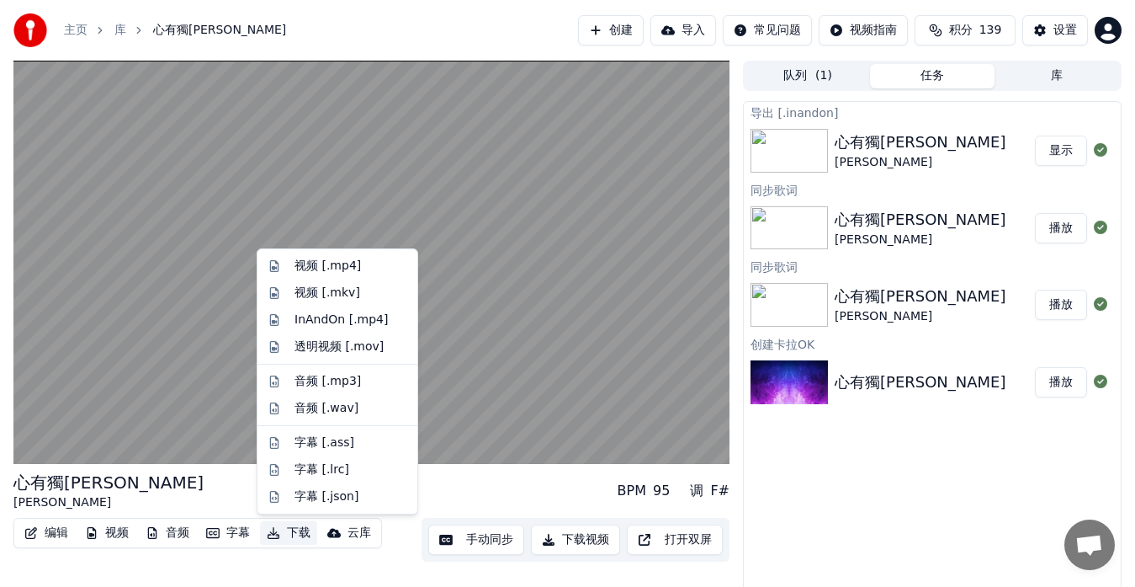
click at [293, 535] on button "下载" at bounding box center [288, 533] width 57 height 24
click at [301, 320] on div "InAndOn [.mp4]" at bounding box center [342, 319] width 94 height 17
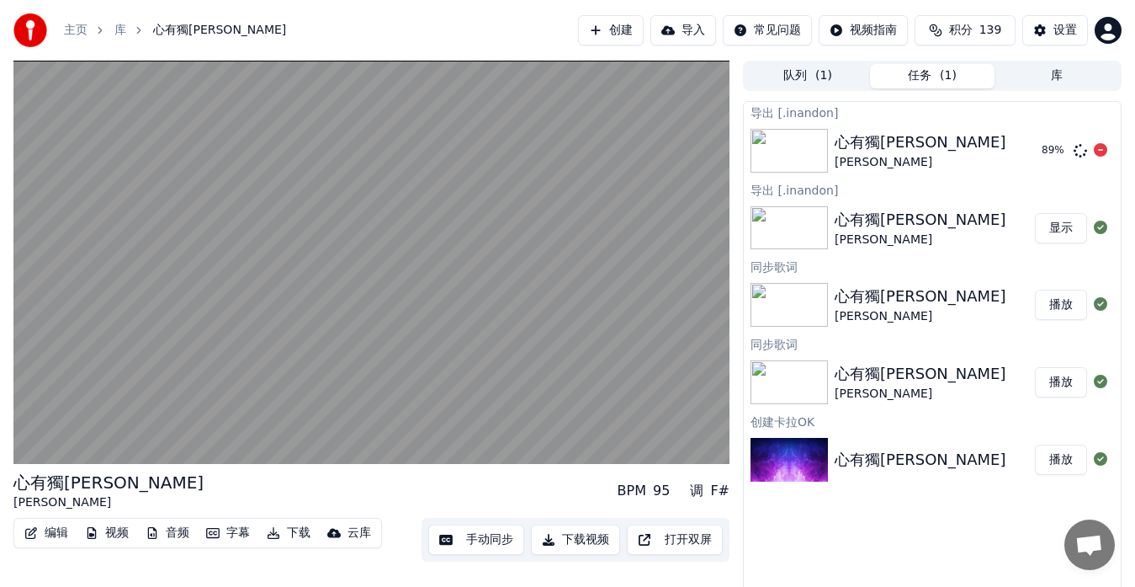
click at [909, 163] on div "心有獨[PERSON_NAME]" at bounding box center [932, 150] width 194 height 40
click at [1060, 150] on button "显示" at bounding box center [1061, 150] width 52 height 30
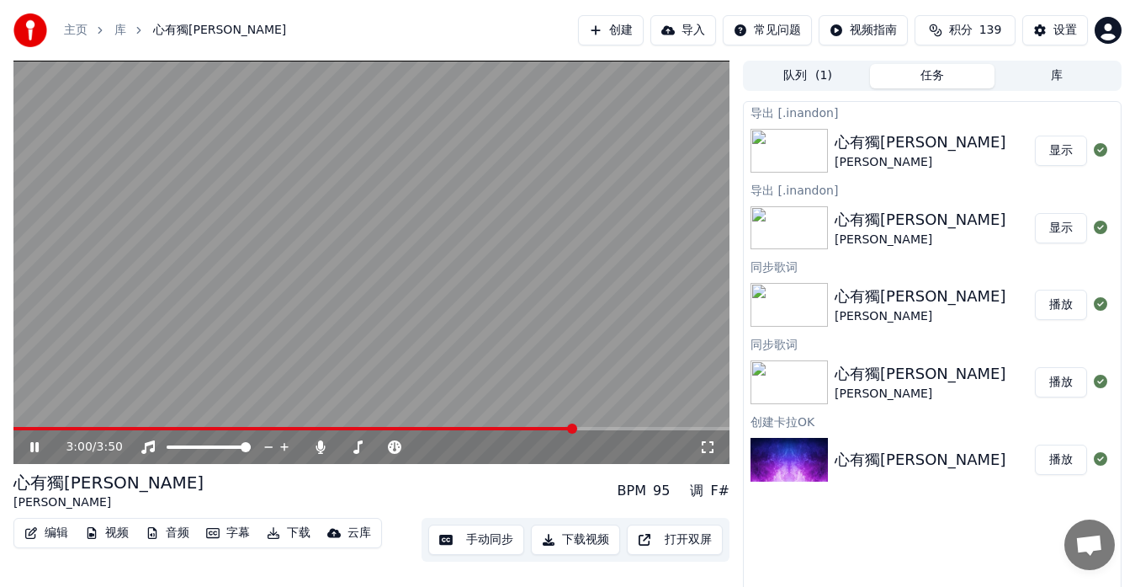
click at [253, 314] on video at bounding box center [371, 262] width 716 height 403
